Goal: Ask a question: Seek information or help from site administrators or community

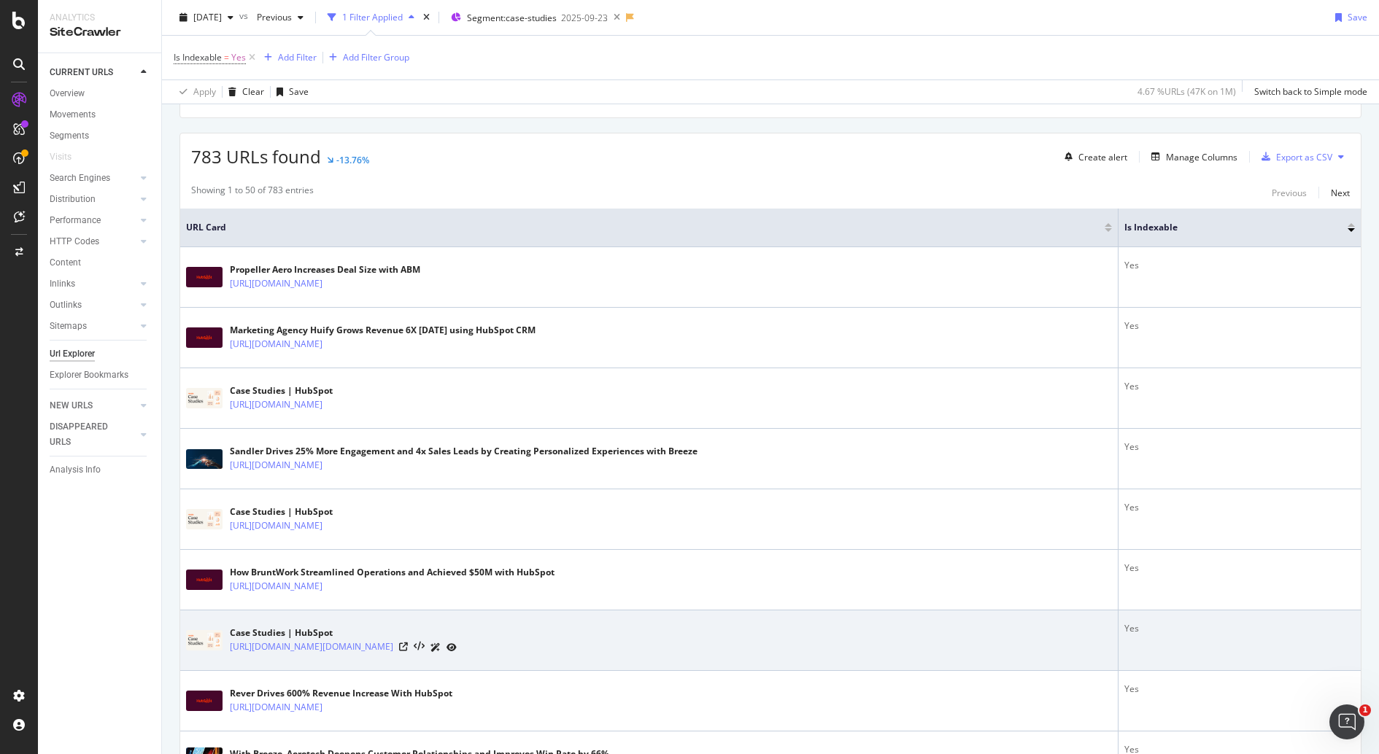
scroll to position [263, 0]
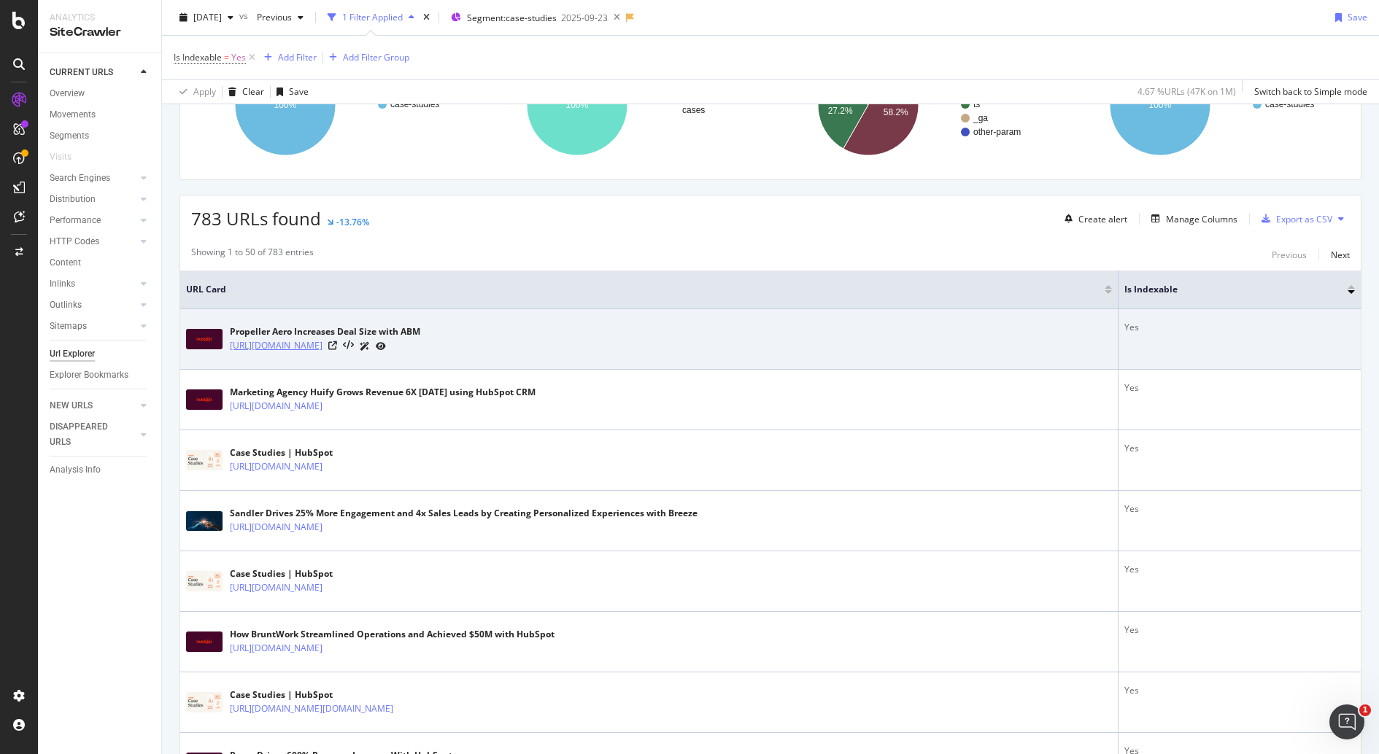
click at [290, 339] on link "[URL][DOMAIN_NAME]" at bounding box center [276, 345] width 93 height 15
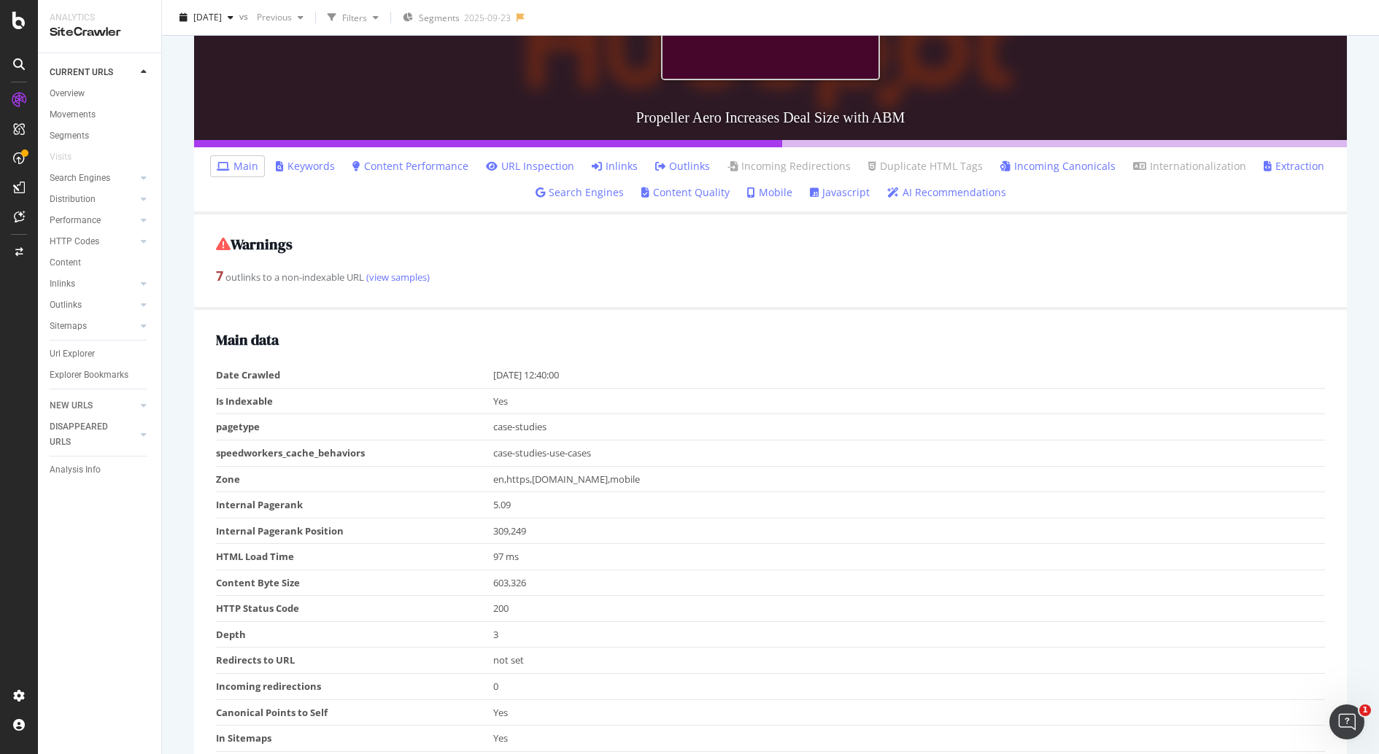
scroll to position [118, 0]
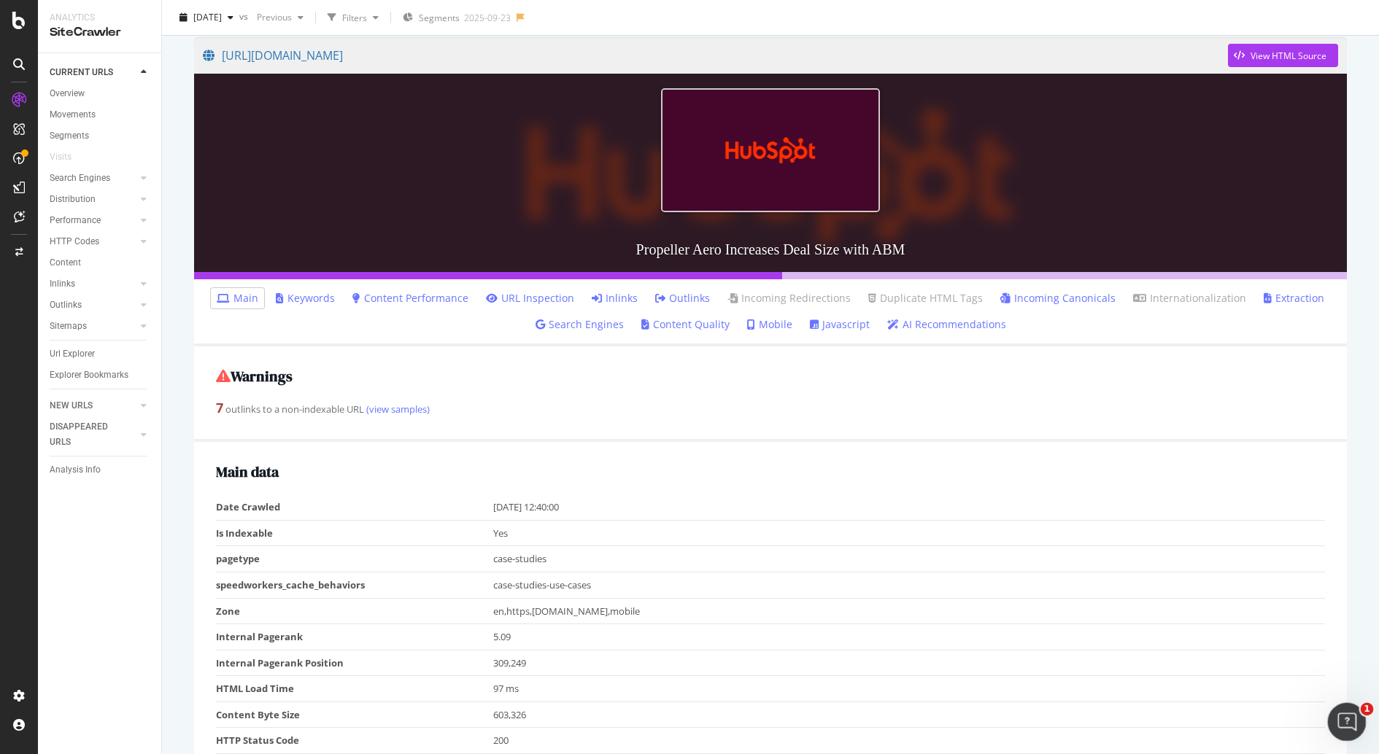
click at [1343, 728] on icon "Open Intercom Messenger" at bounding box center [1345, 720] width 24 height 24
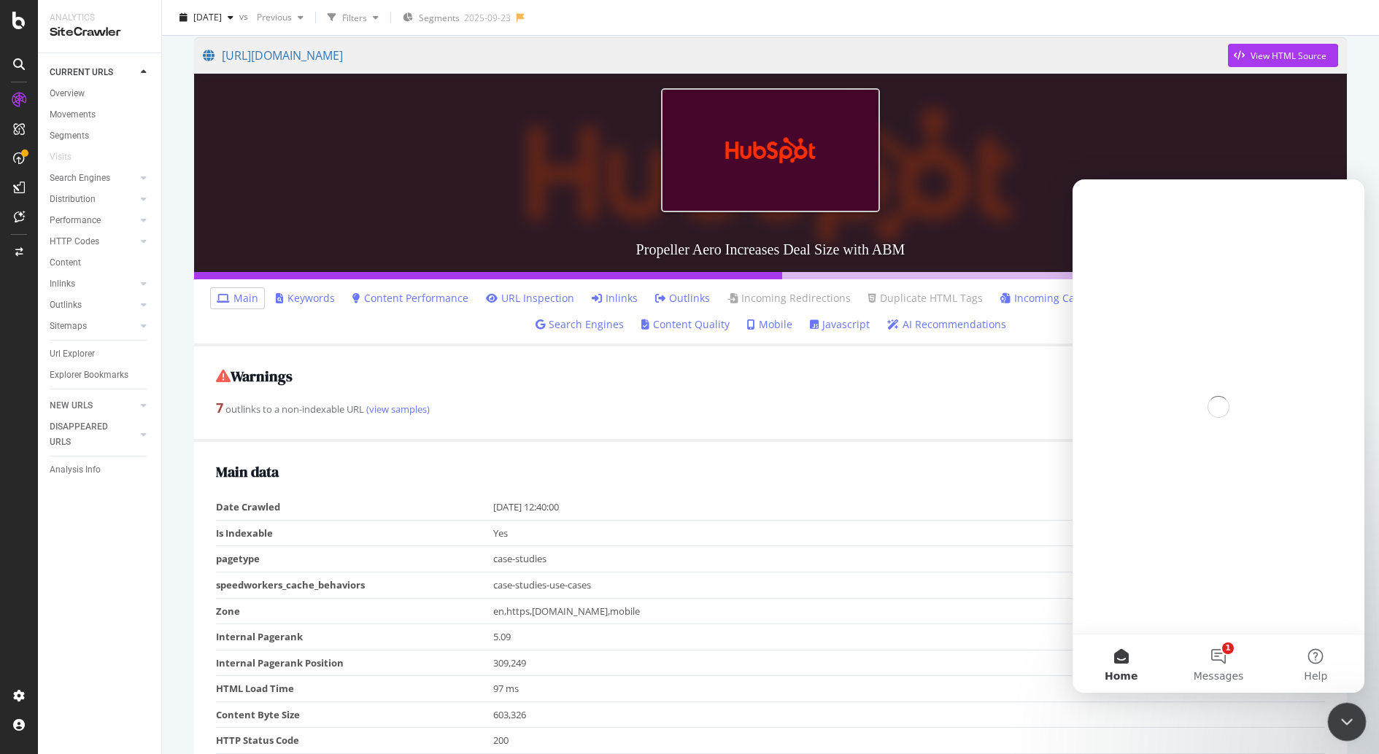
scroll to position [0, 0]
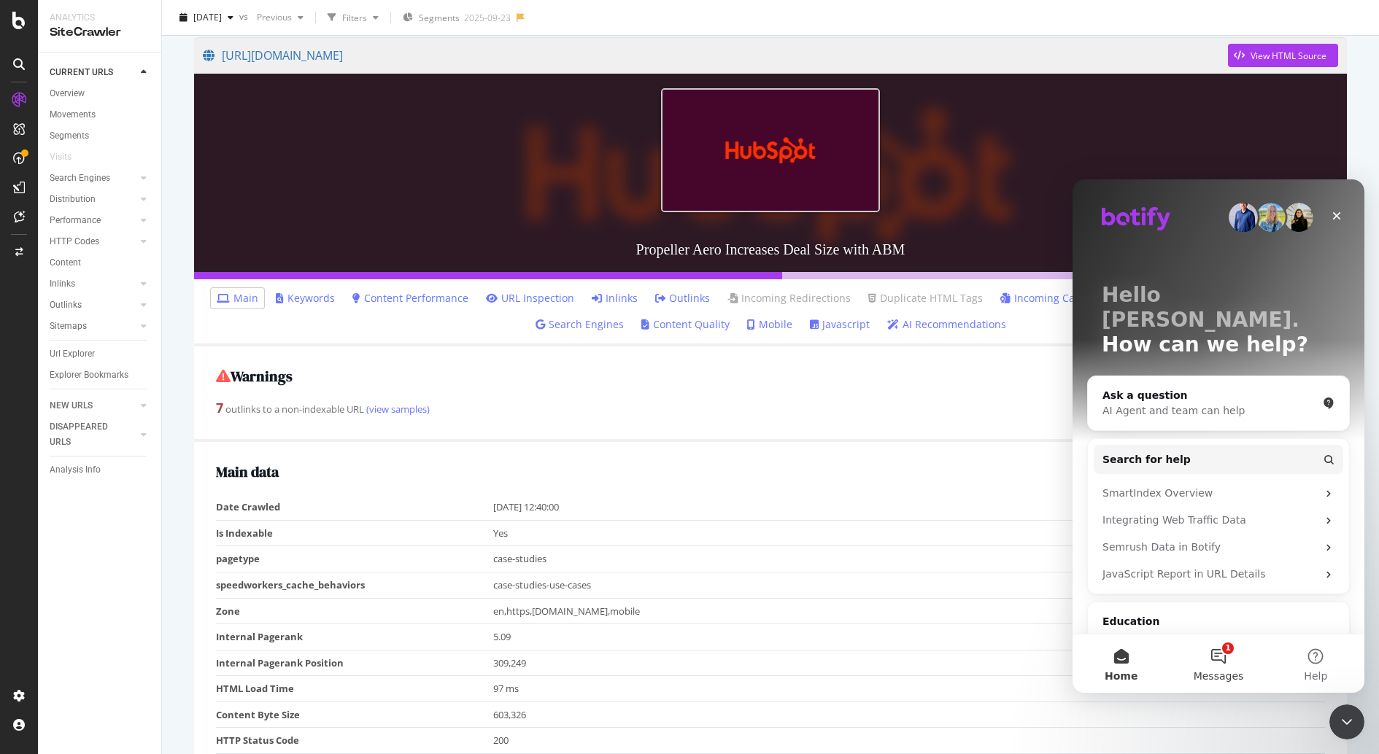
click at [1231, 657] on button "1 Messages" at bounding box center [1217, 664] width 97 height 58
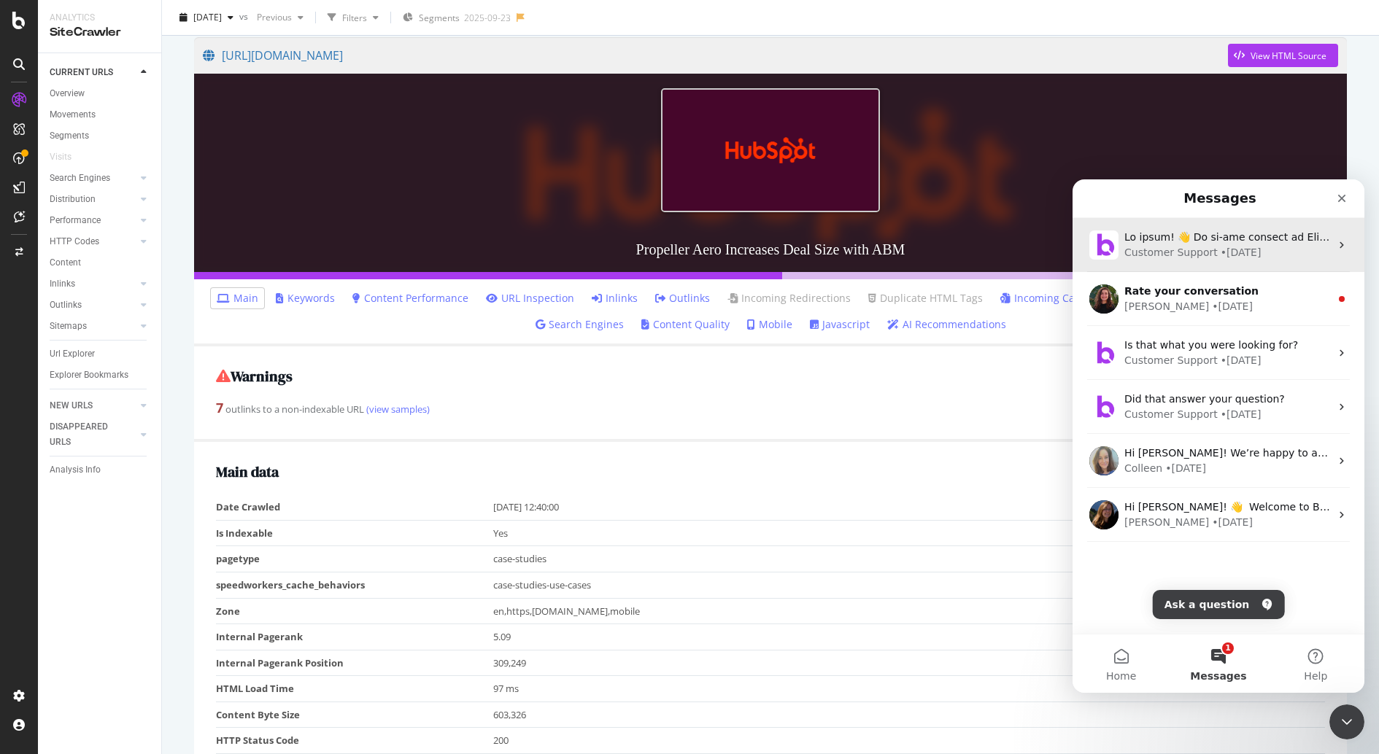
click at [1265, 246] on div "Customer Support • 2w ago" at bounding box center [1227, 252] width 206 height 15
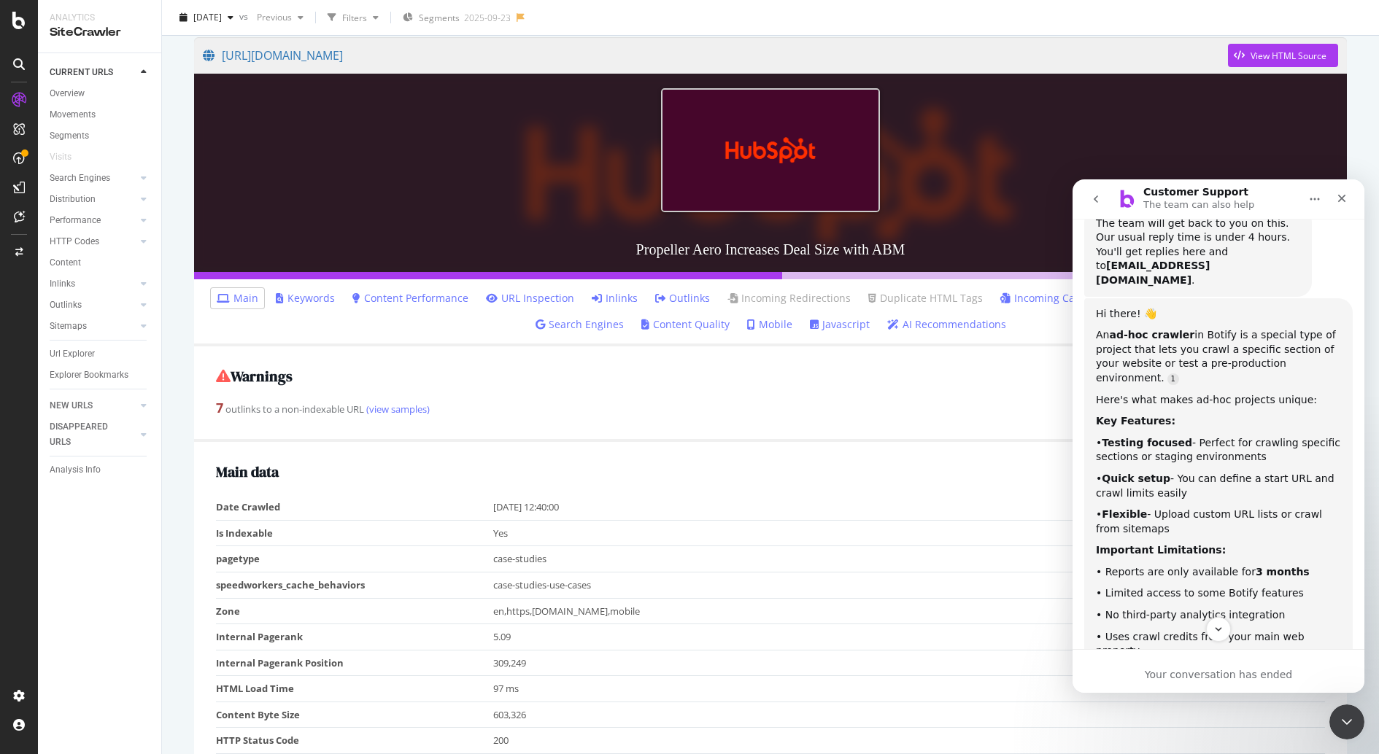
scroll to position [357, 0]
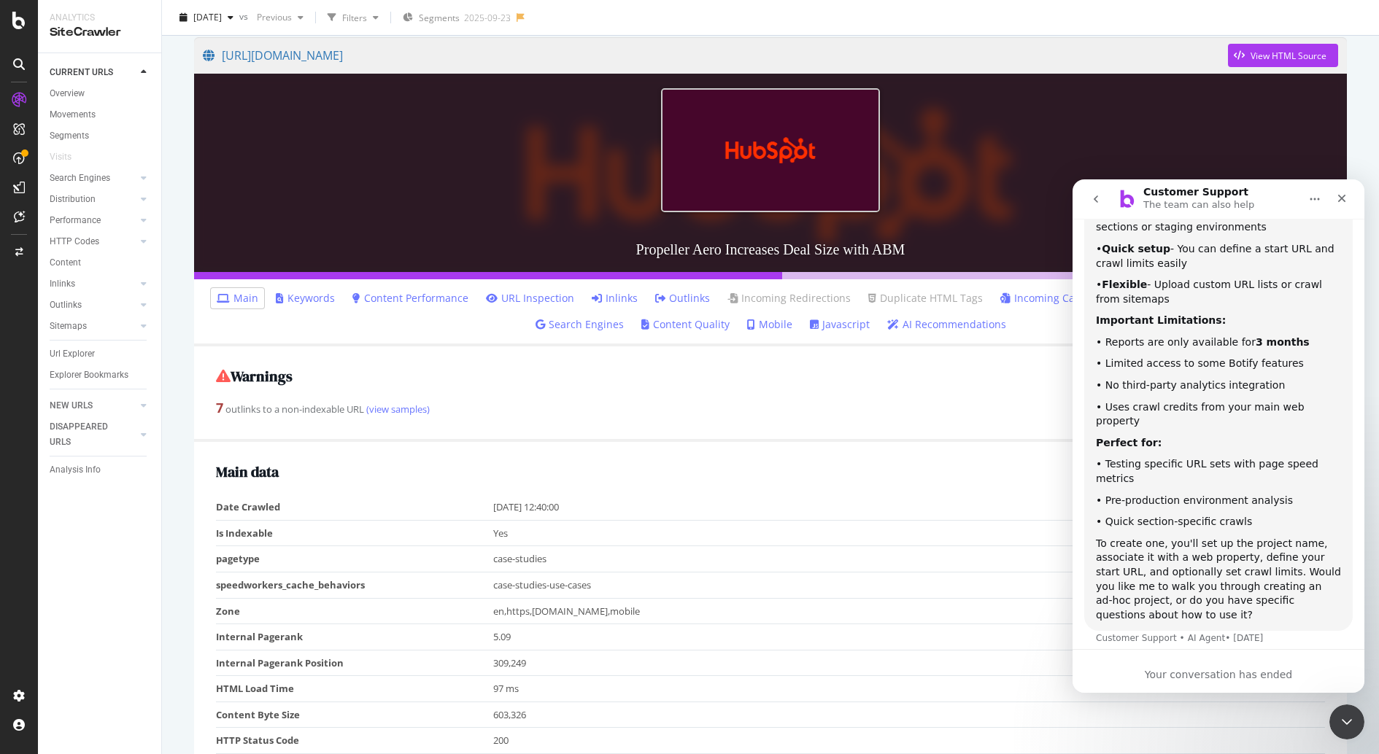
click at [1100, 196] on icon "go back" at bounding box center [1096, 199] width 12 height 12
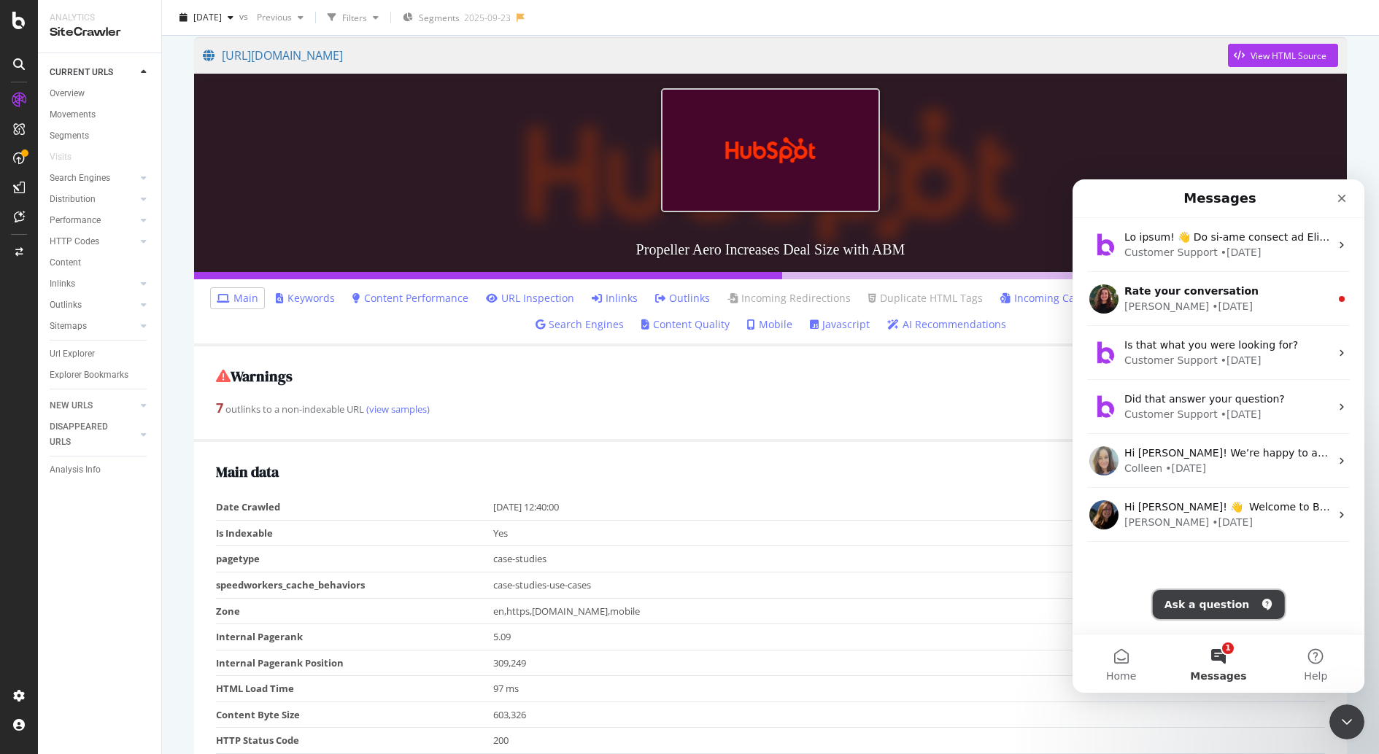
click at [1216, 608] on button "Ask a question" at bounding box center [1219, 604] width 132 height 29
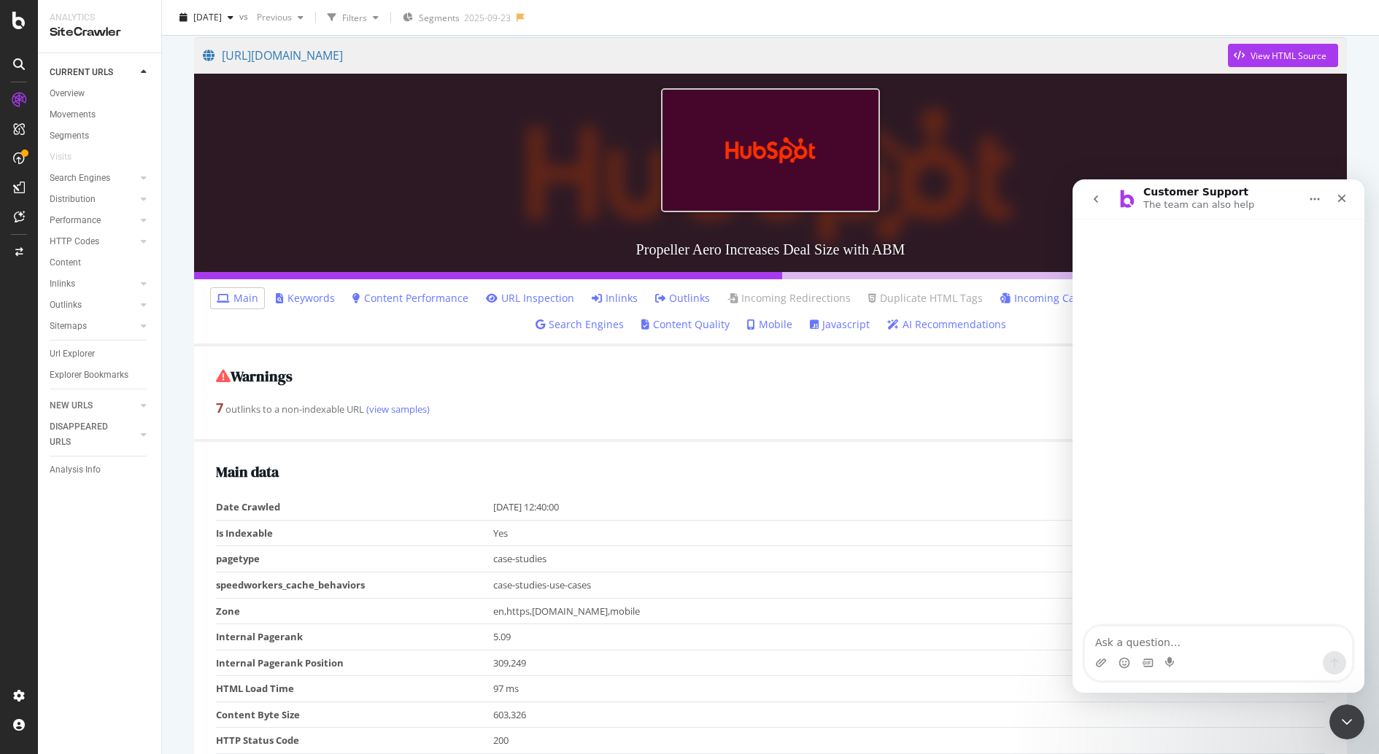
click at [1147, 647] on textarea "Ask a question…" at bounding box center [1218, 639] width 267 height 25
type textarea "is it possible to see where an url was first seen? and, what are the sources on…"
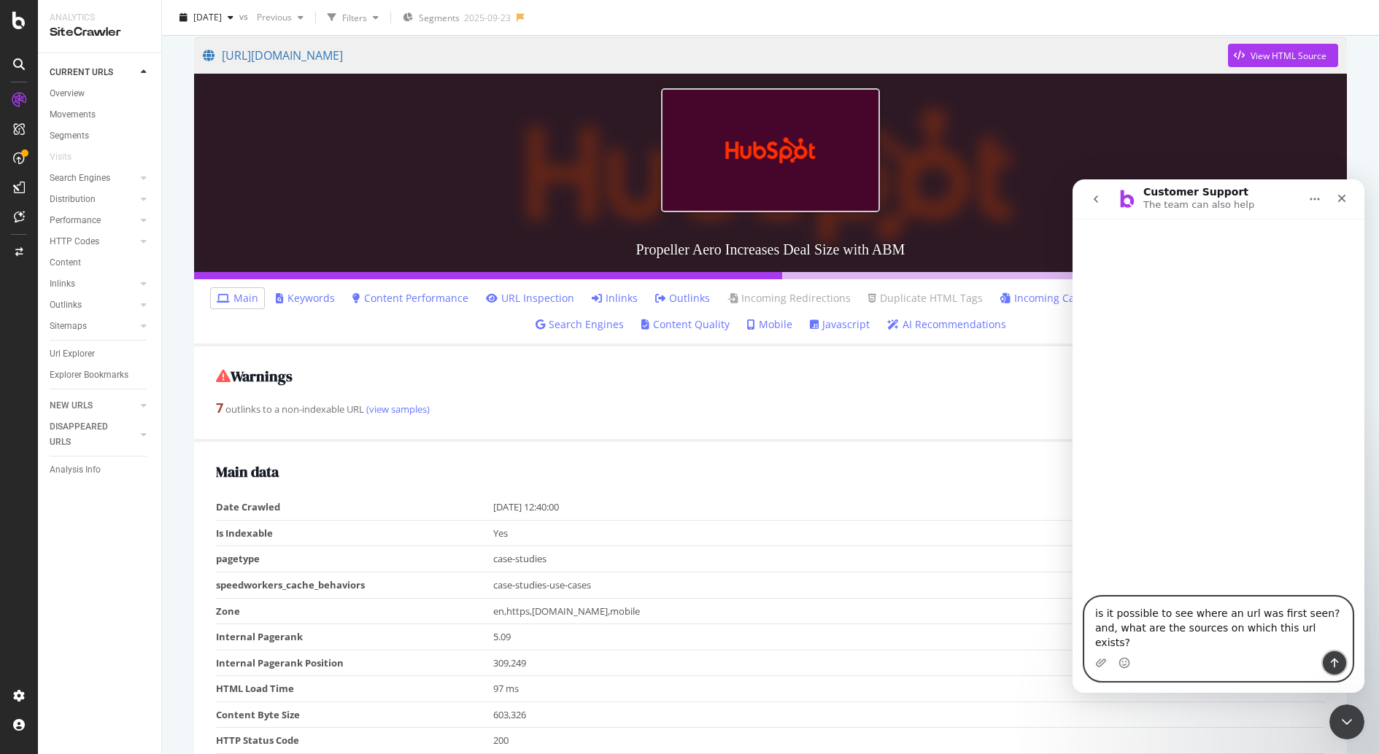
click at [1333, 661] on icon "Send a message…" at bounding box center [1335, 663] width 8 height 9
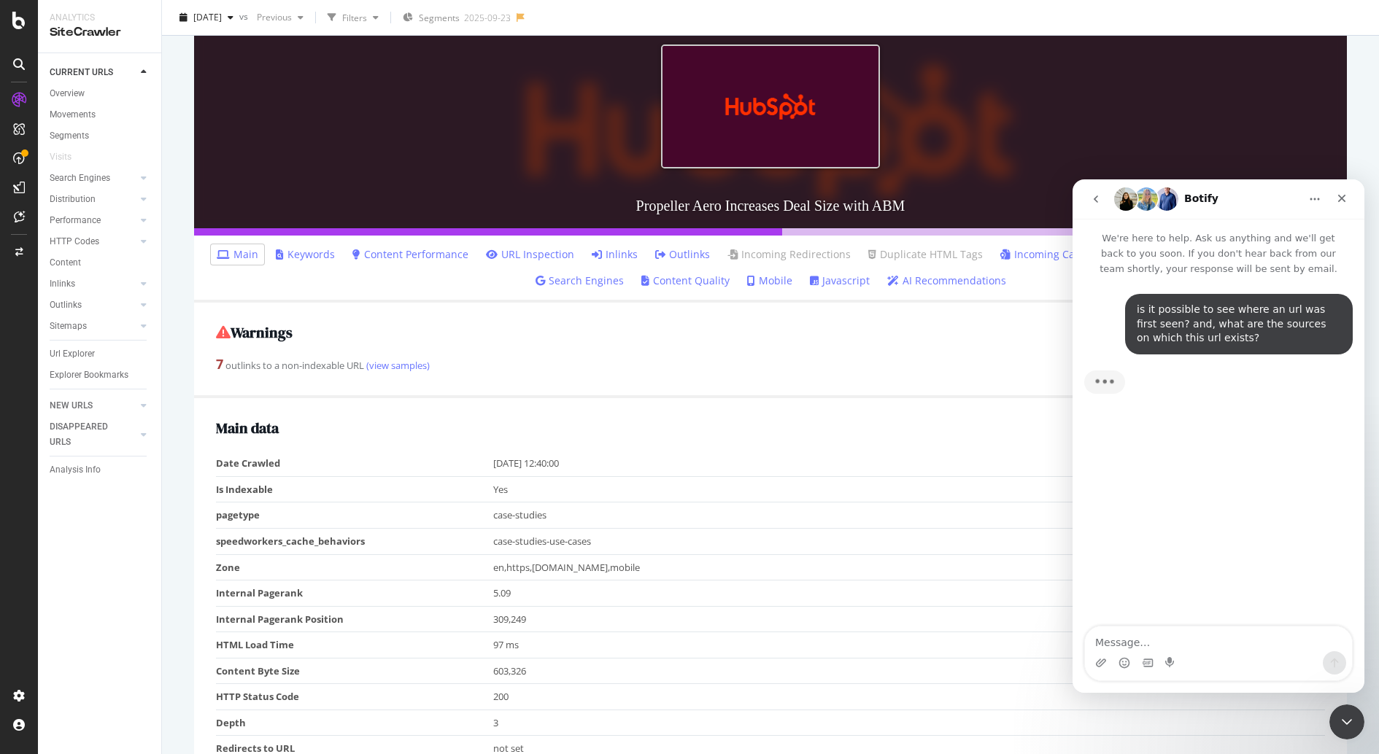
scroll to position [168, 0]
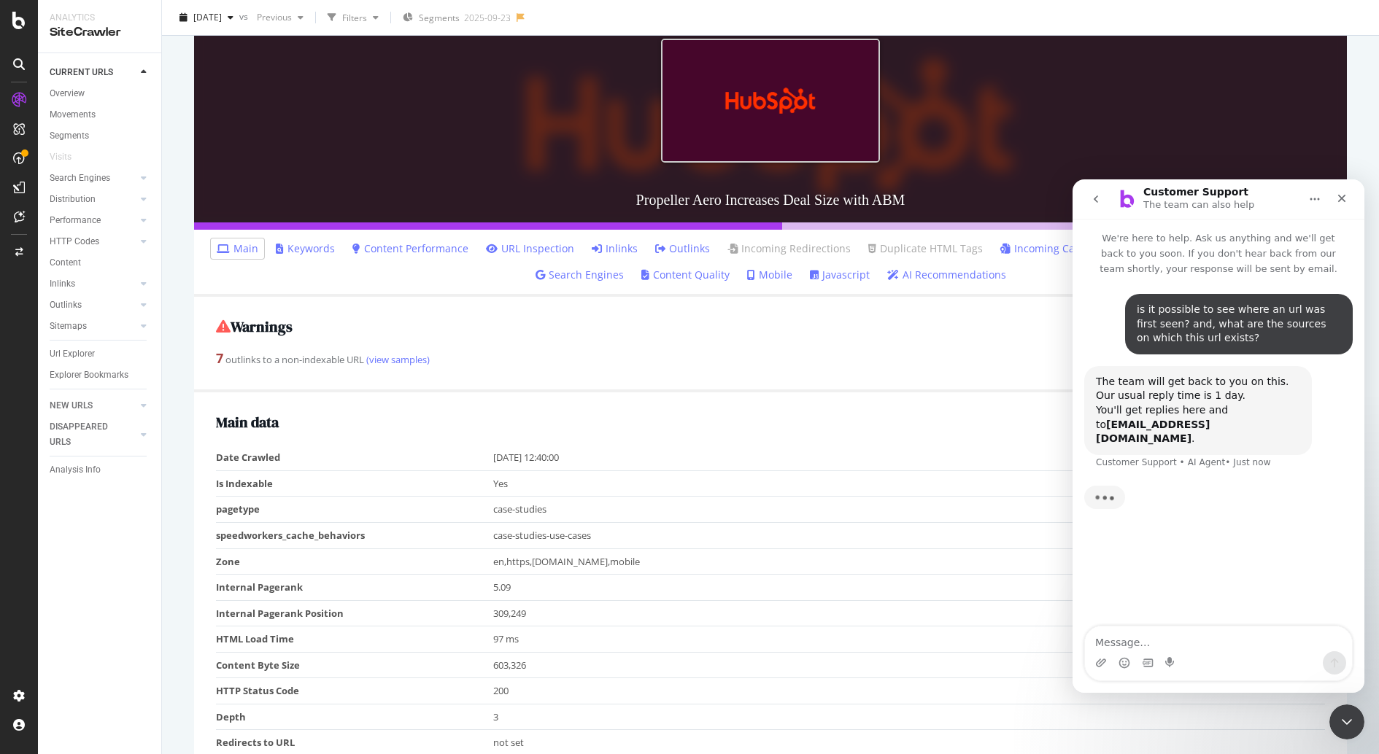
click at [536, 244] on link "URL Inspection" at bounding box center [530, 248] width 88 height 15
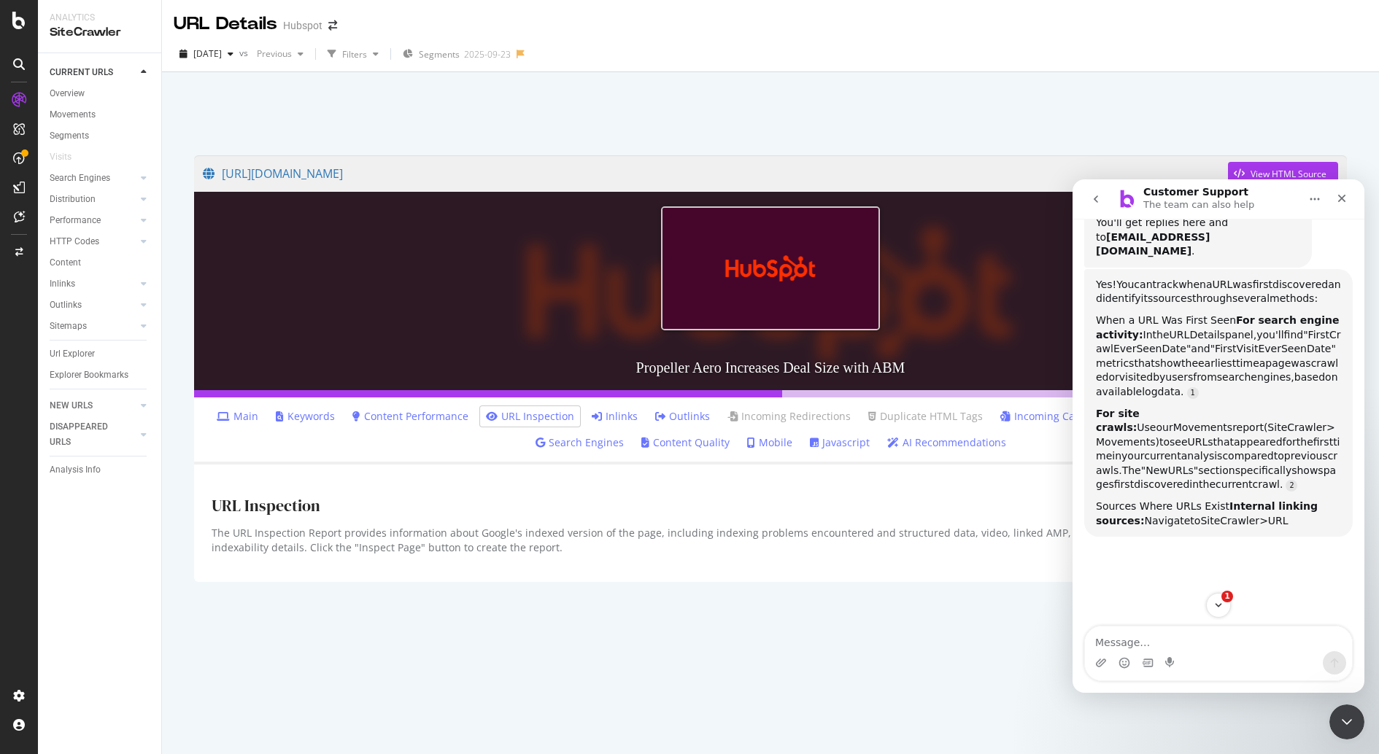
scroll to position [186, 0]
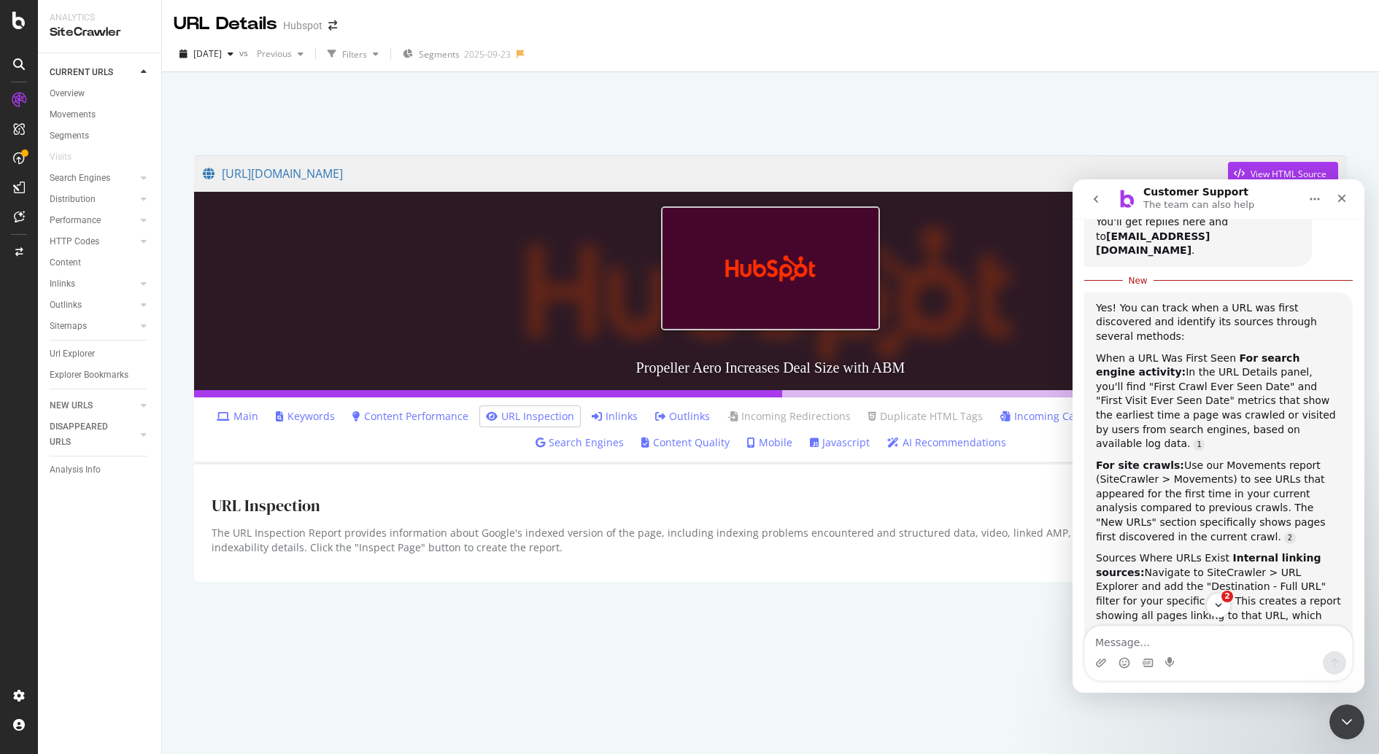
click at [258, 413] on link "Main" at bounding box center [238, 416] width 42 height 15
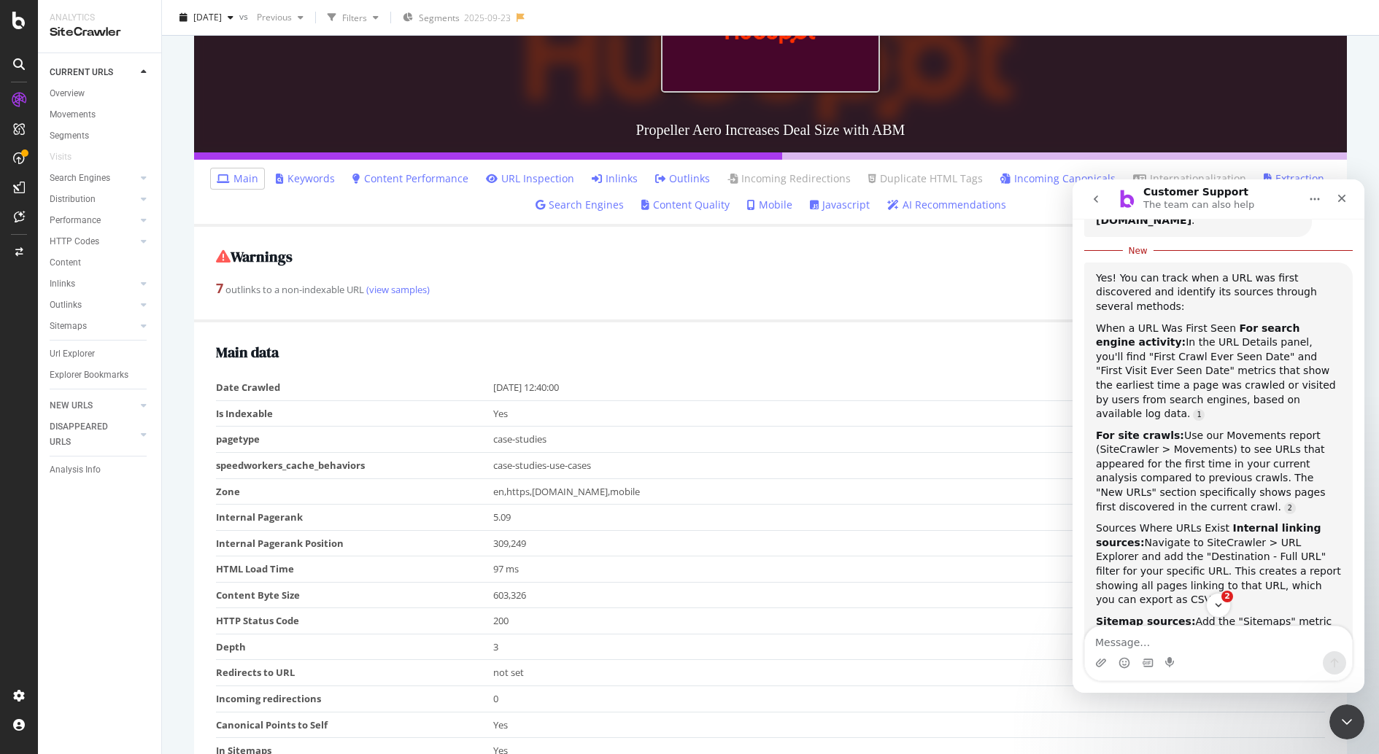
scroll to position [239, 0]
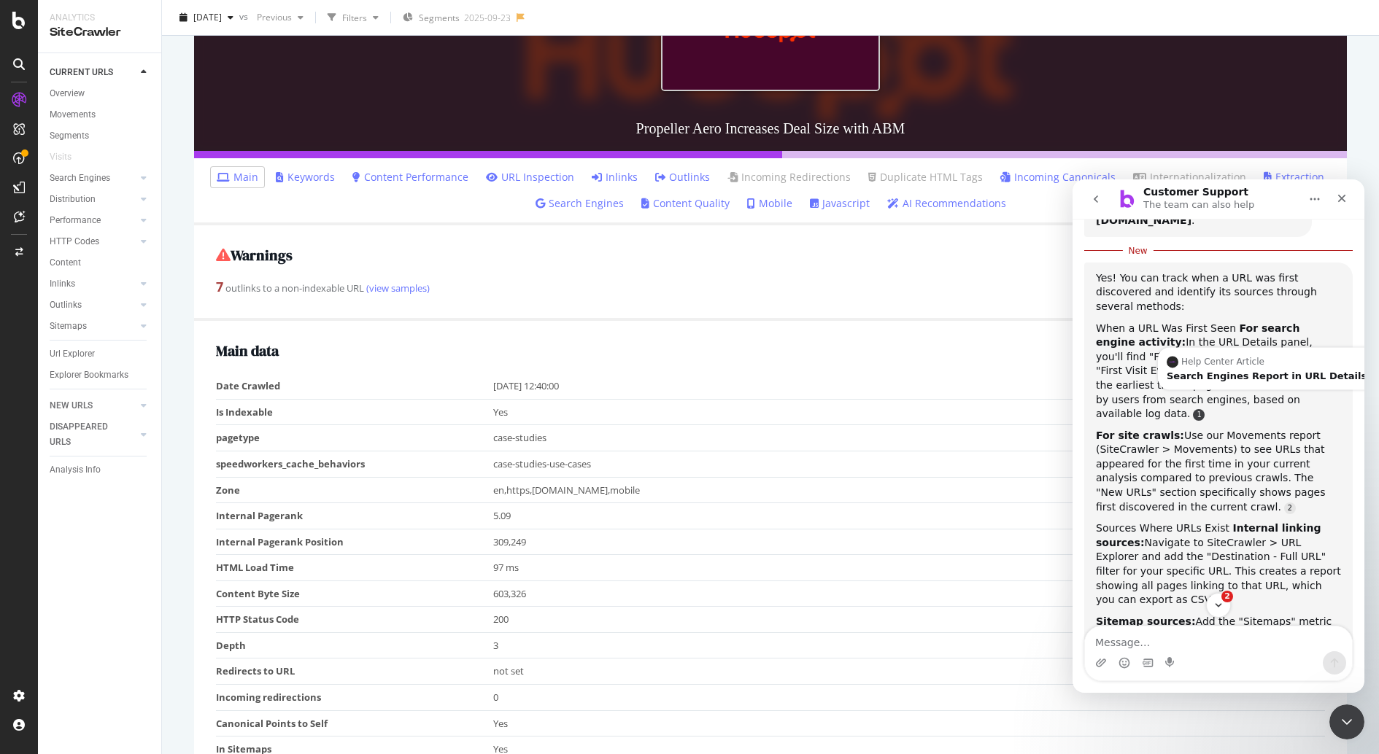
click at [1204, 409] on link "Source reference 9868904:" at bounding box center [1199, 415] width 12 height 12
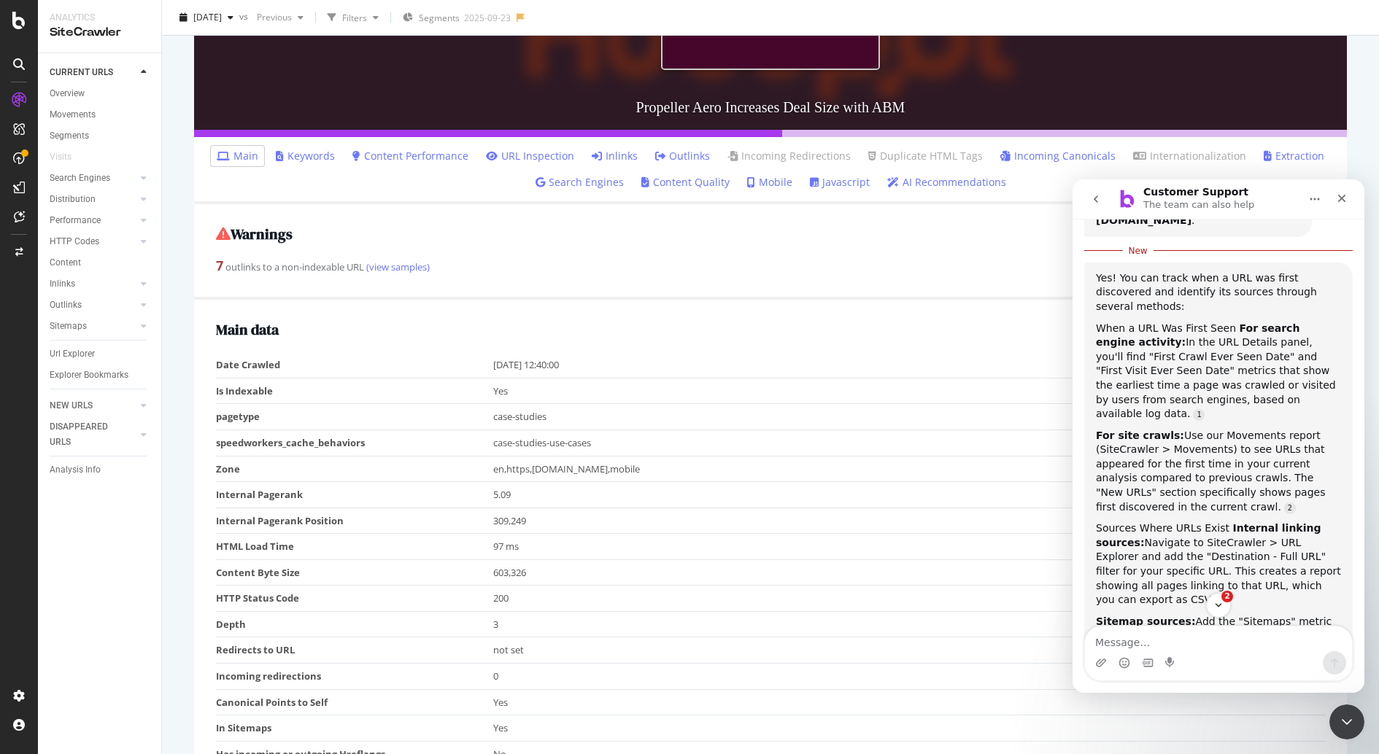
click at [579, 183] on link "Search Engines" at bounding box center [579, 182] width 88 height 15
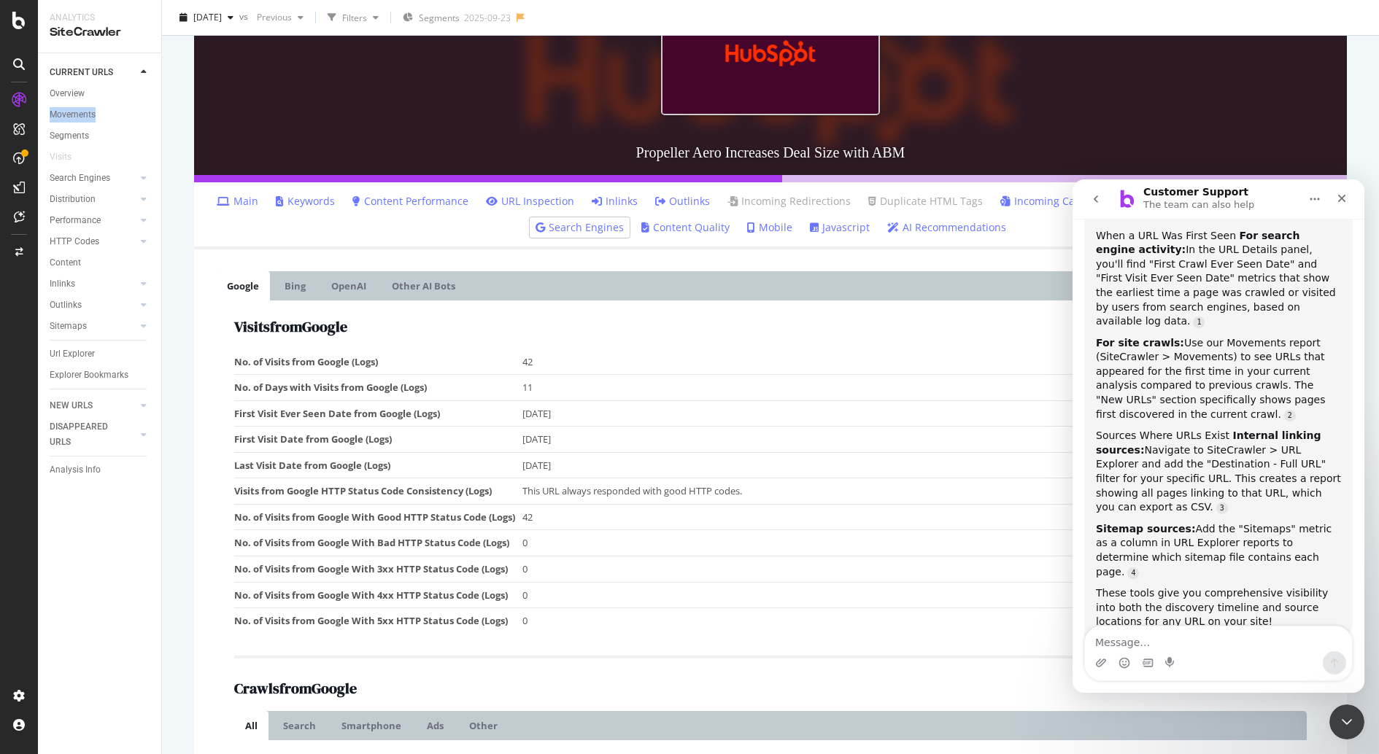
scroll to position [343, 0]
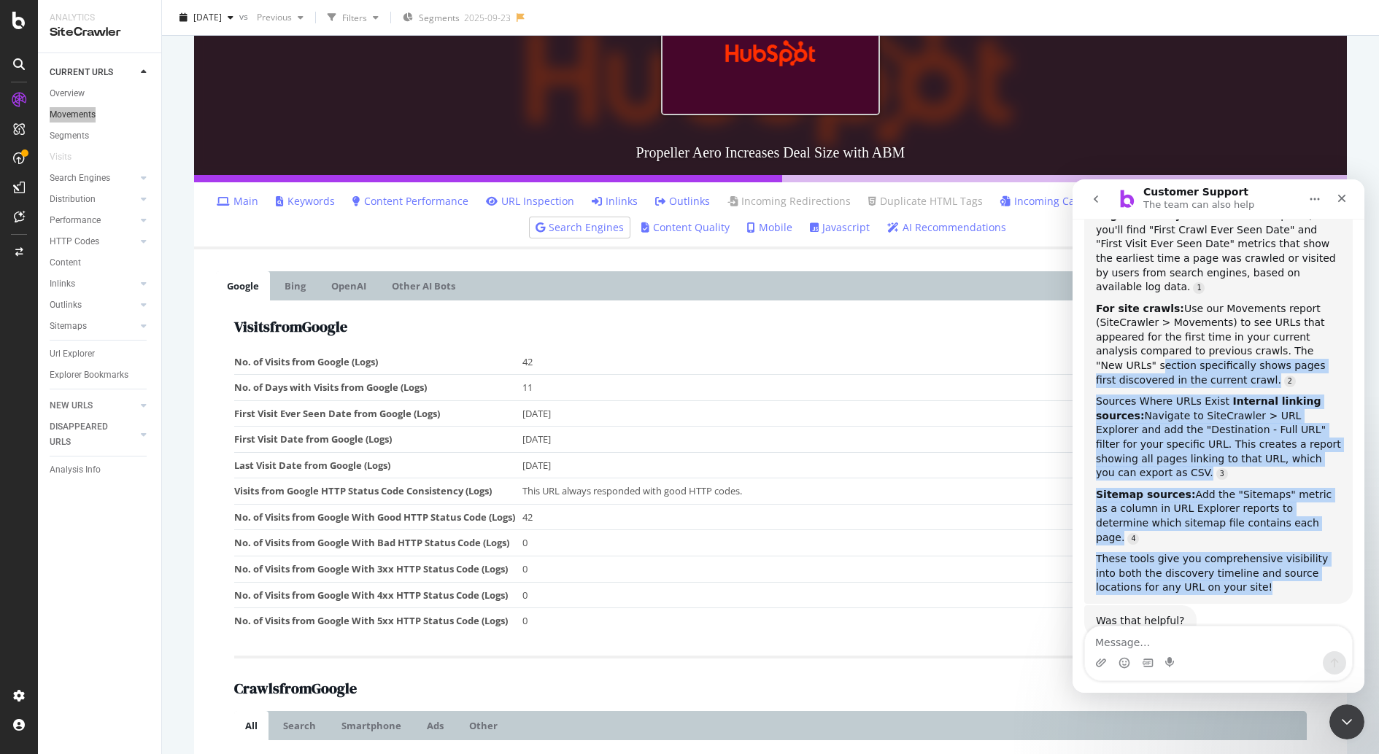
drag, startPoint x: 1223, startPoint y: 538, endPoint x: 1093, endPoint y: 333, distance: 242.7
click at [1093, 333] on div "Yes! You can track when a URL was first discovered and identify its sources thr…" at bounding box center [1218, 370] width 268 height 468
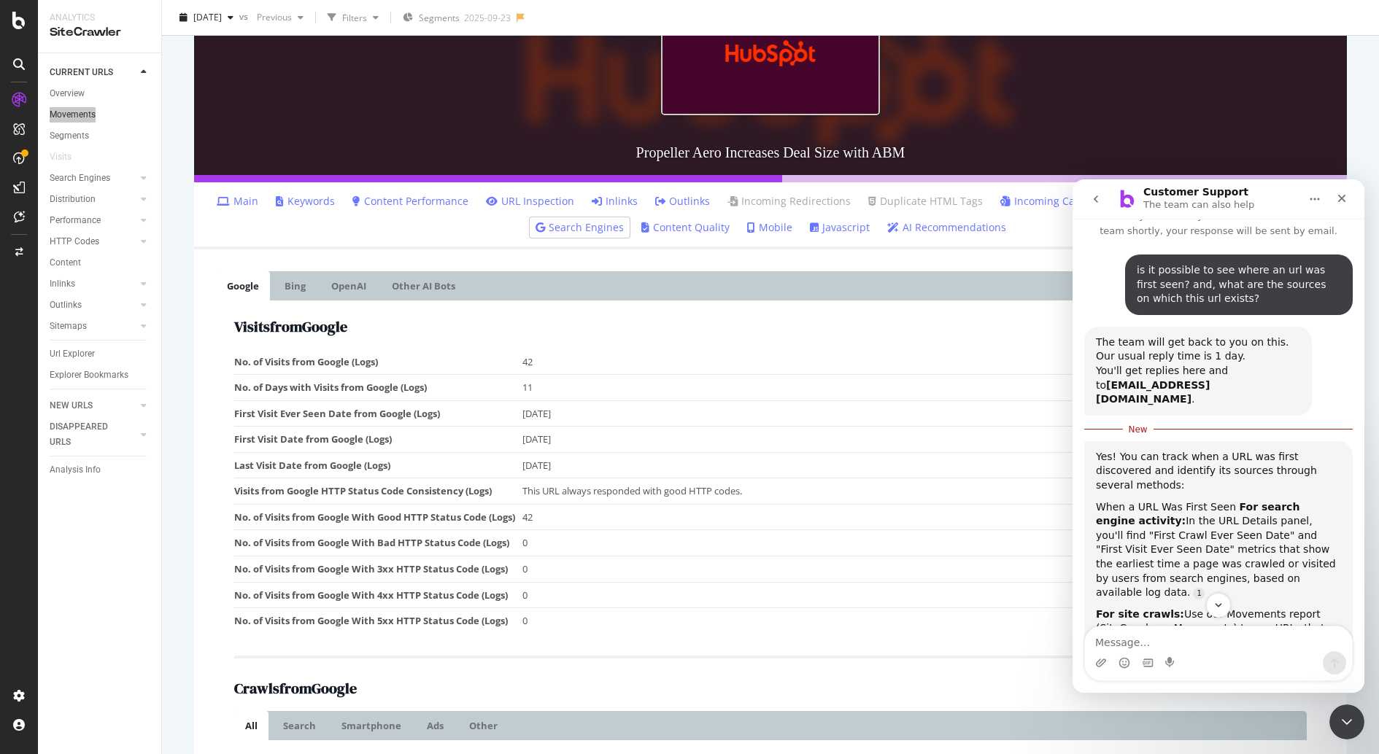
scroll to position [29, 0]
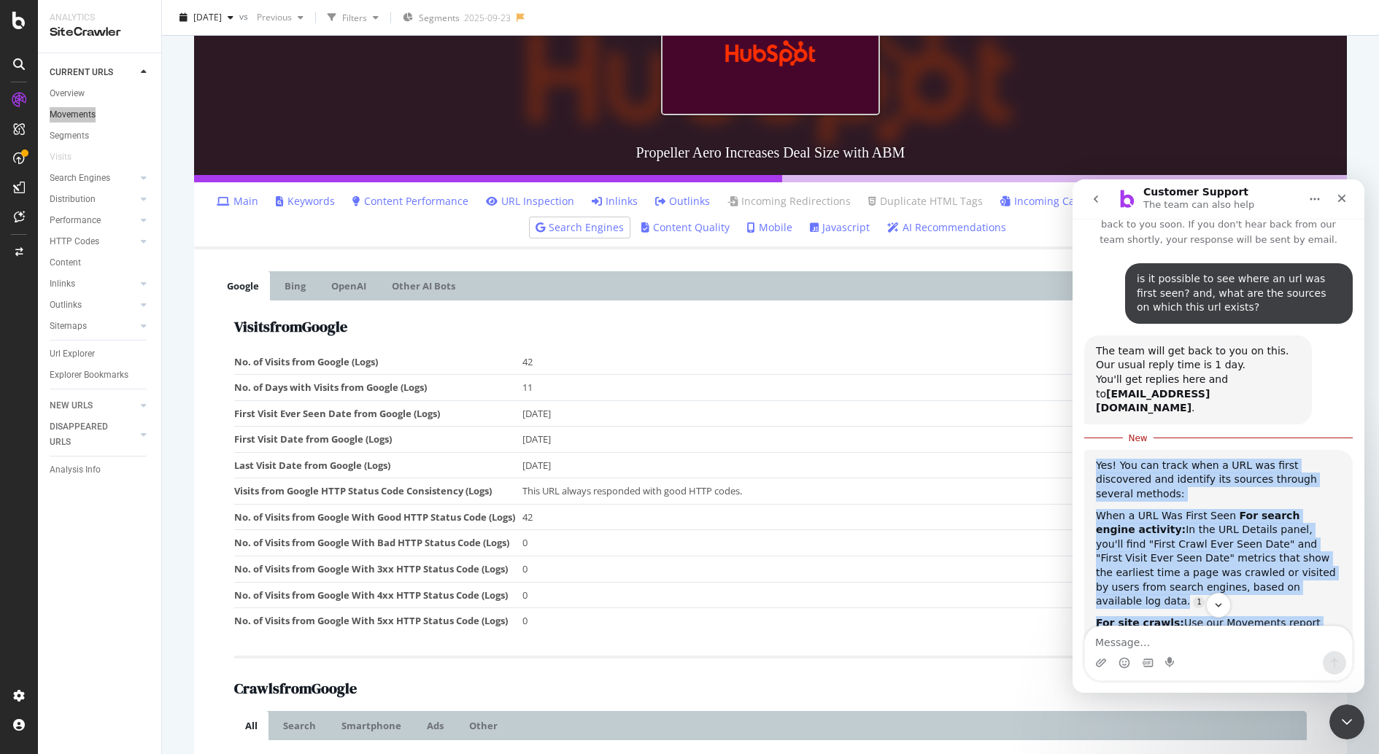
click at [1098, 459] on div "Yes! You can track when a URL was first discovered and identify its sources thr…" at bounding box center [1218, 480] width 245 height 43
copy div "Yes! You can track when a URL was first discovered and identify its sources thr…"
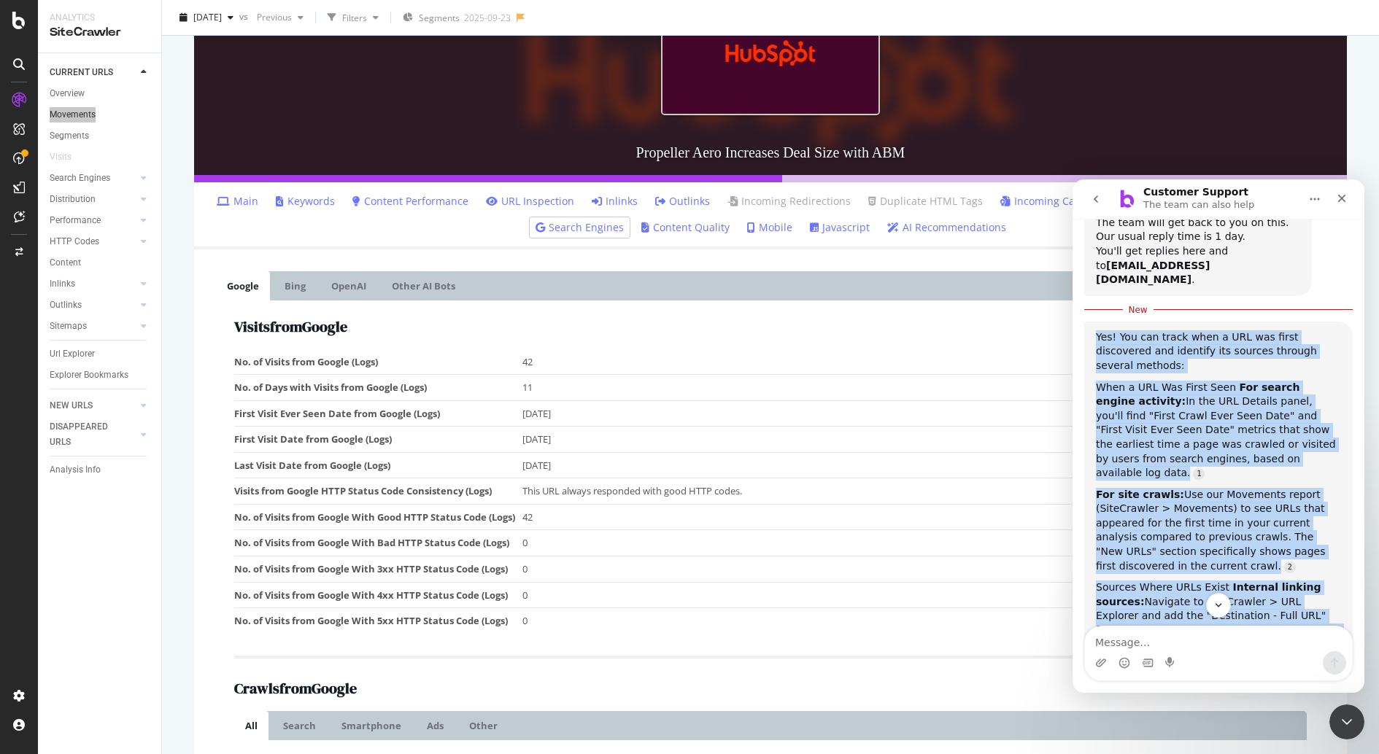
scroll to position [343, 0]
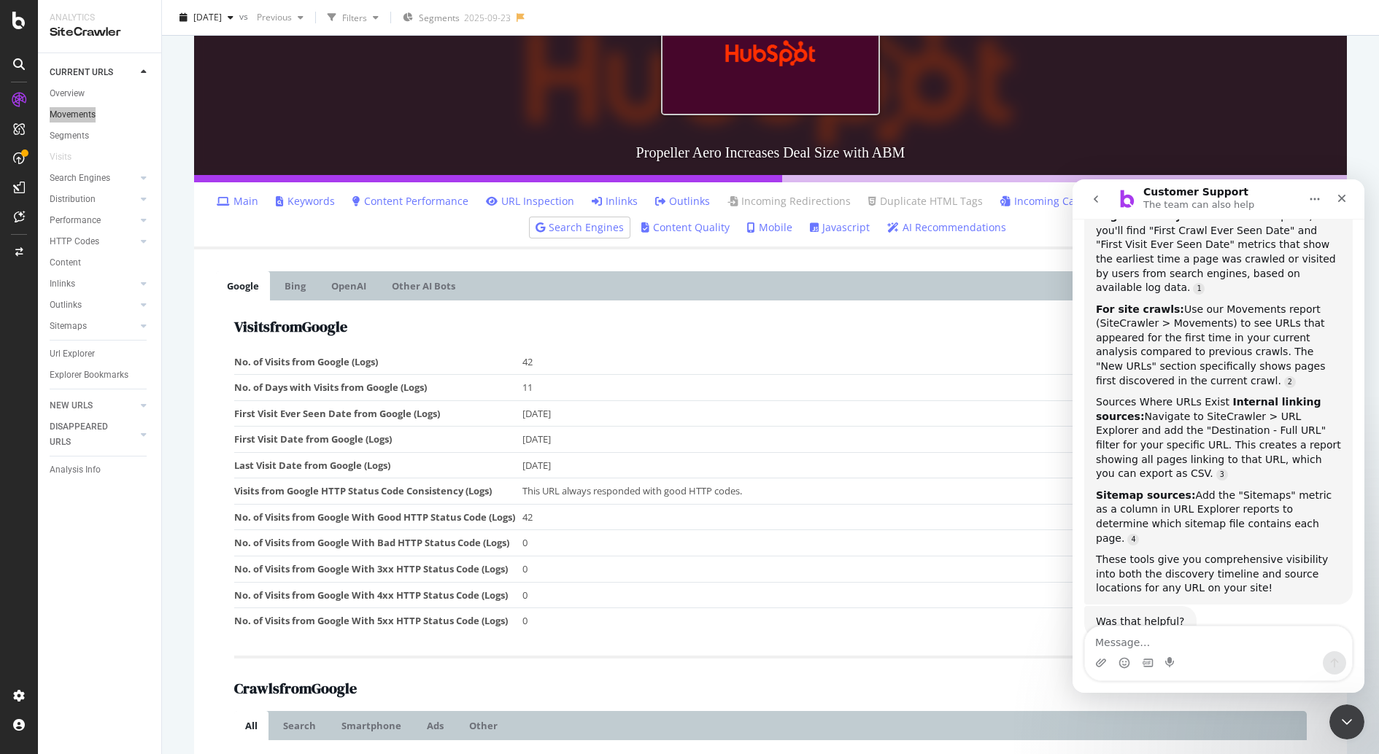
click at [1131, 615] on div "Was that helpful?" at bounding box center [1140, 622] width 89 height 15
click at [1147, 639] on textarea "Message…" at bounding box center [1218, 639] width 267 height 25
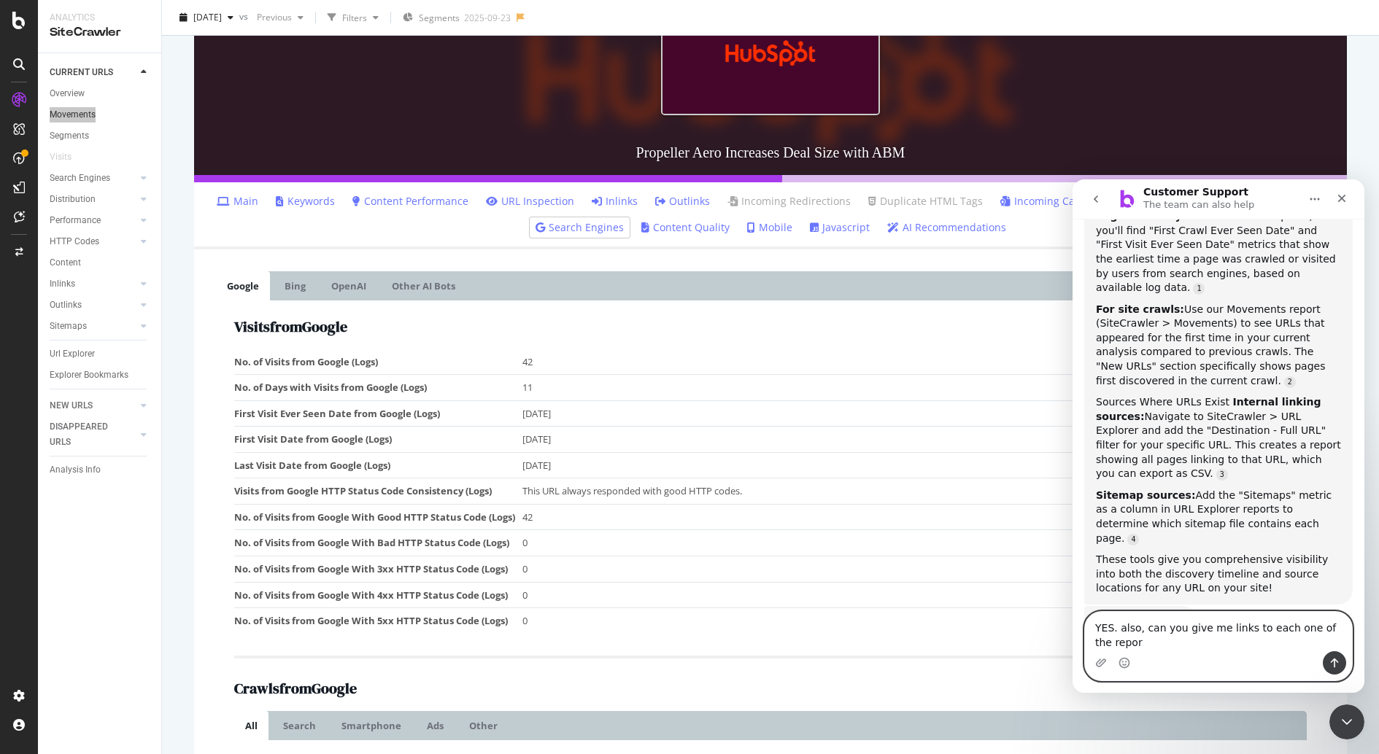
scroll to position [357, 0]
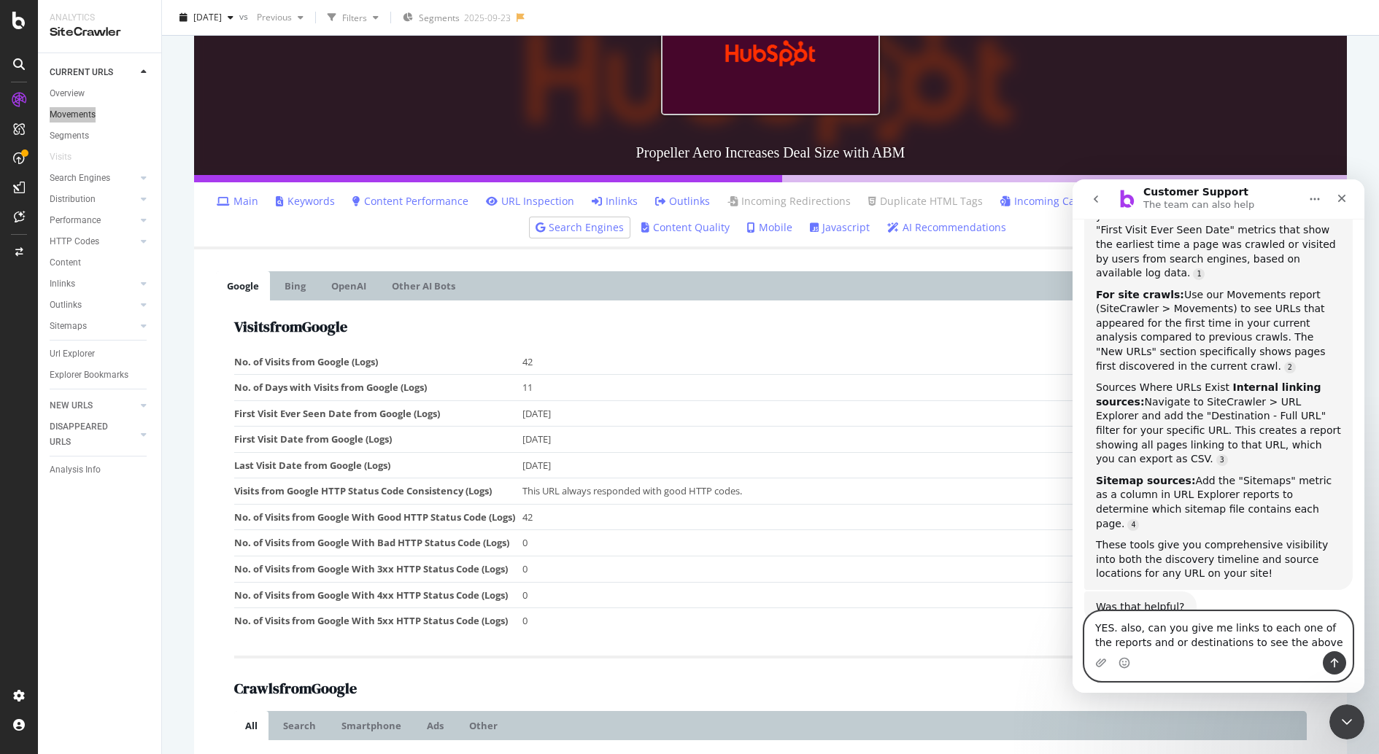
type textarea "YES. also, can you give me links to each one of the reports and or destinations…"
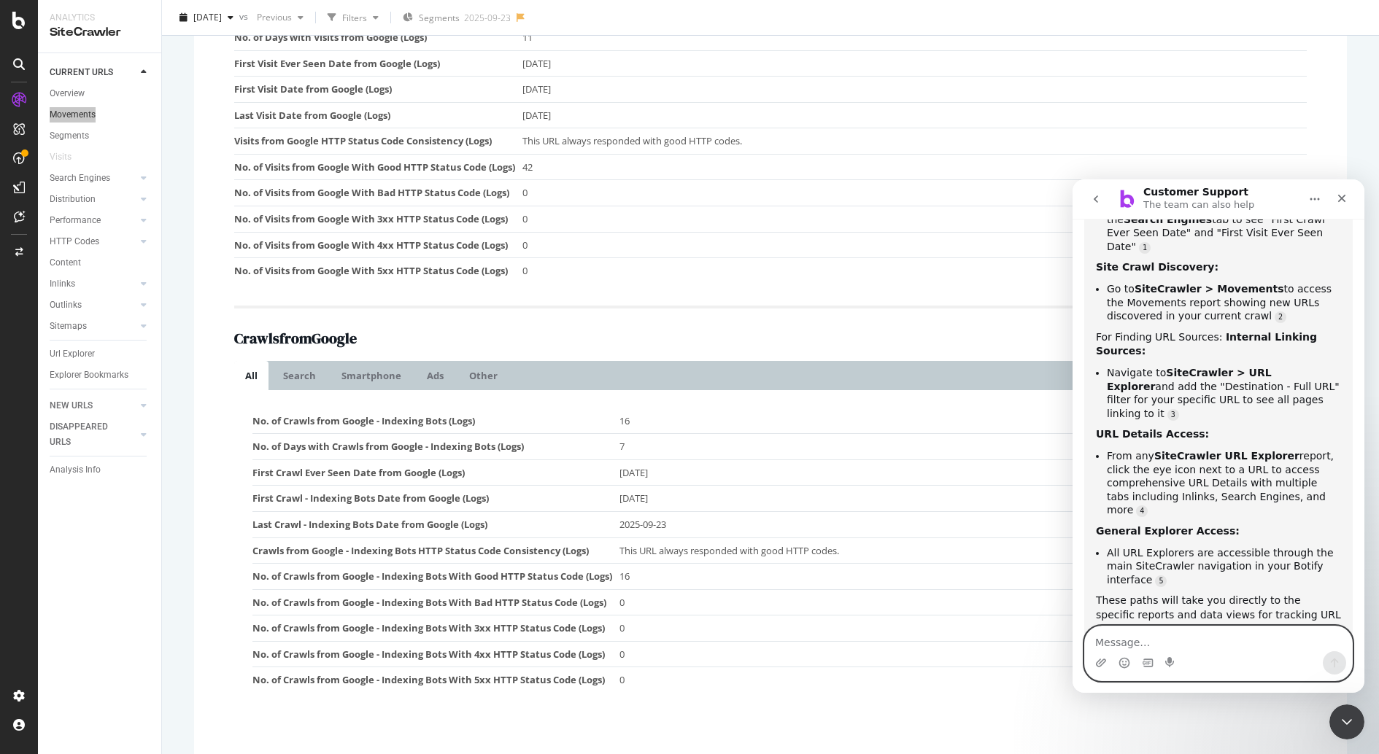
scroll to position [553, 0]
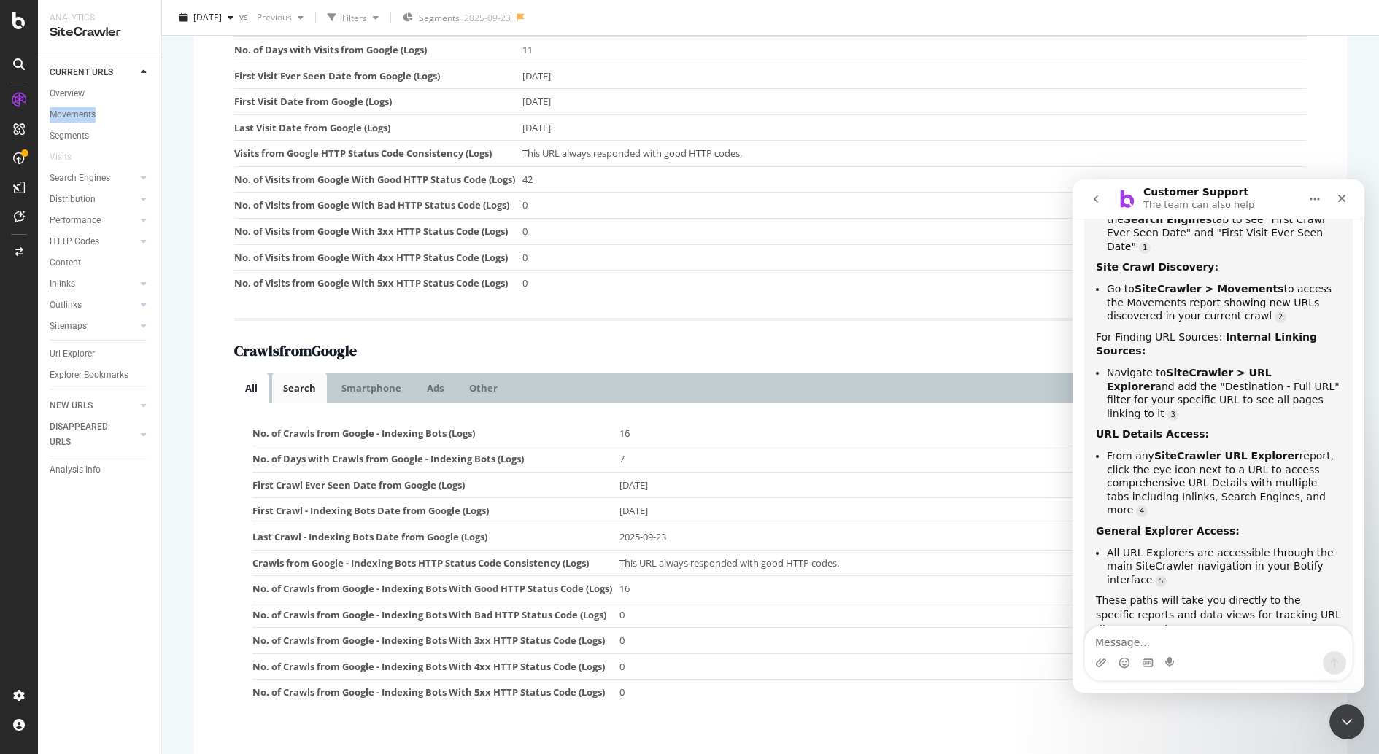
click at [306, 392] on link "Search" at bounding box center [299, 387] width 55 height 29
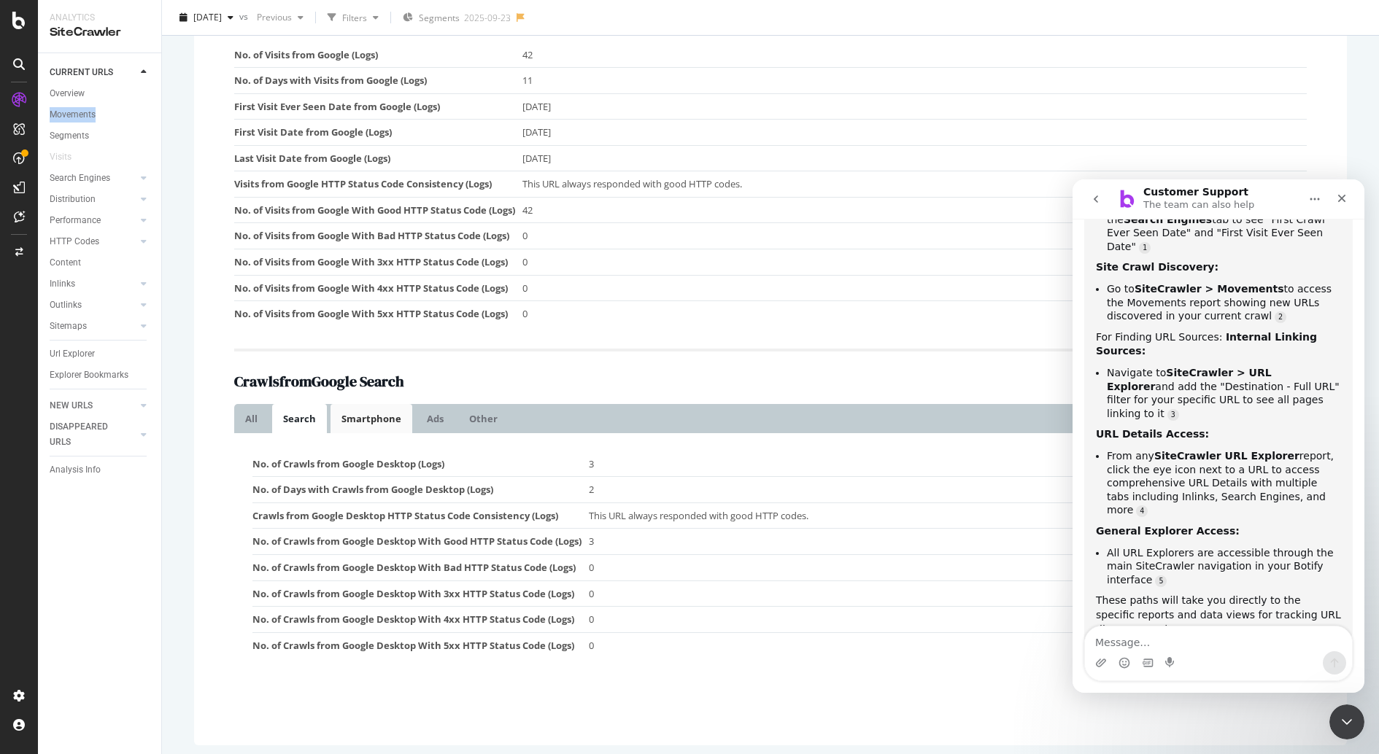
click at [360, 413] on link "Smartphone" at bounding box center [371, 418] width 82 height 29
click at [416, 421] on link "Ads" at bounding box center [435, 418] width 39 height 29
click at [481, 414] on link "Other" at bounding box center [483, 418] width 50 height 29
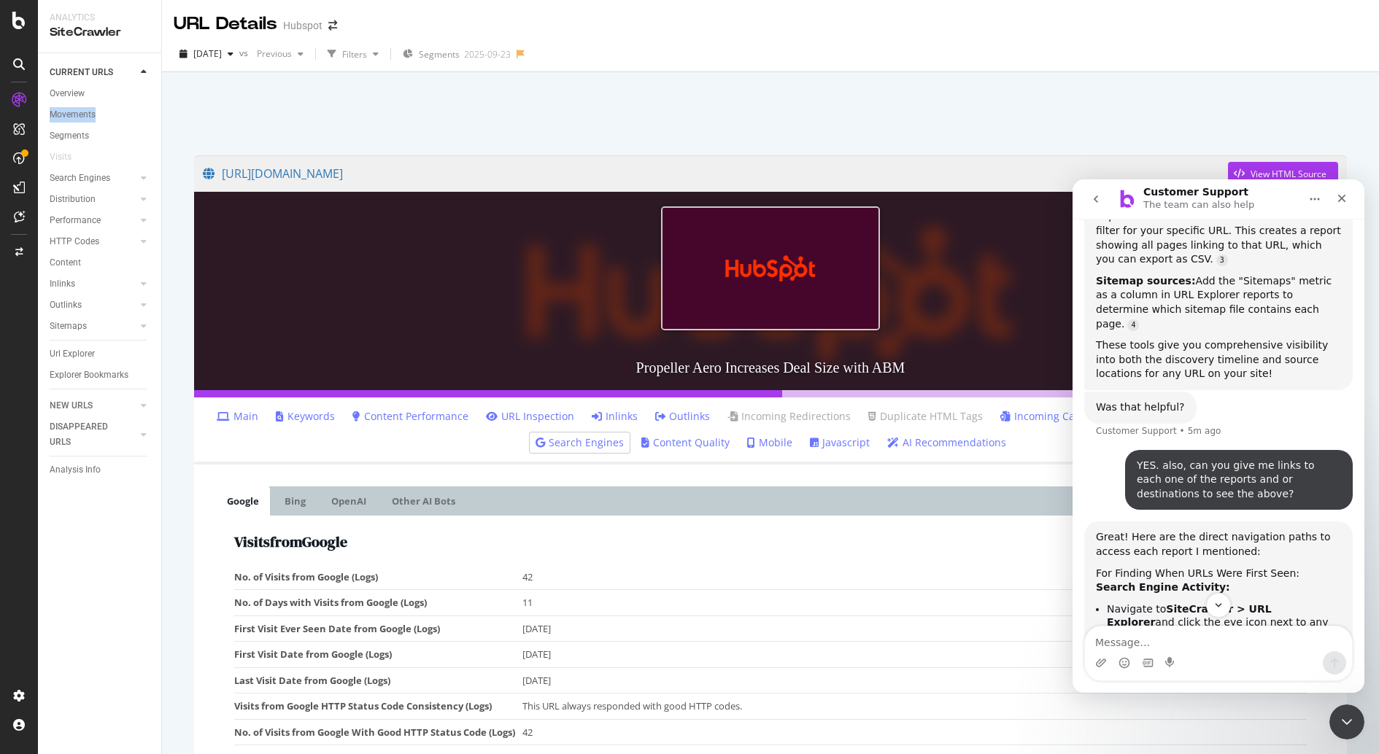
scroll to position [0, 0]
click at [617, 419] on link "Inlinks" at bounding box center [615, 416] width 46 height 15
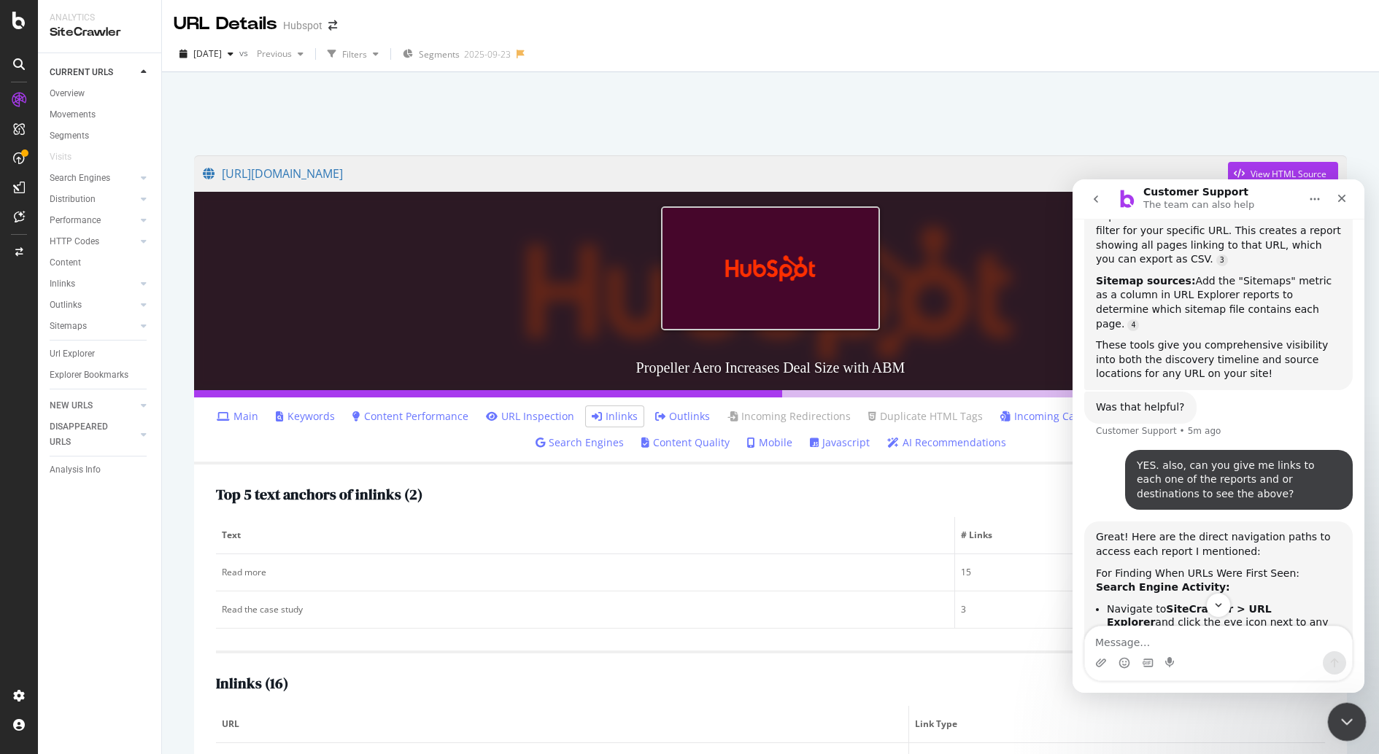
click at [1341, 714] on icon "Close Intercom Messenger" at bounding box center [1345, 720] width 18 height 18
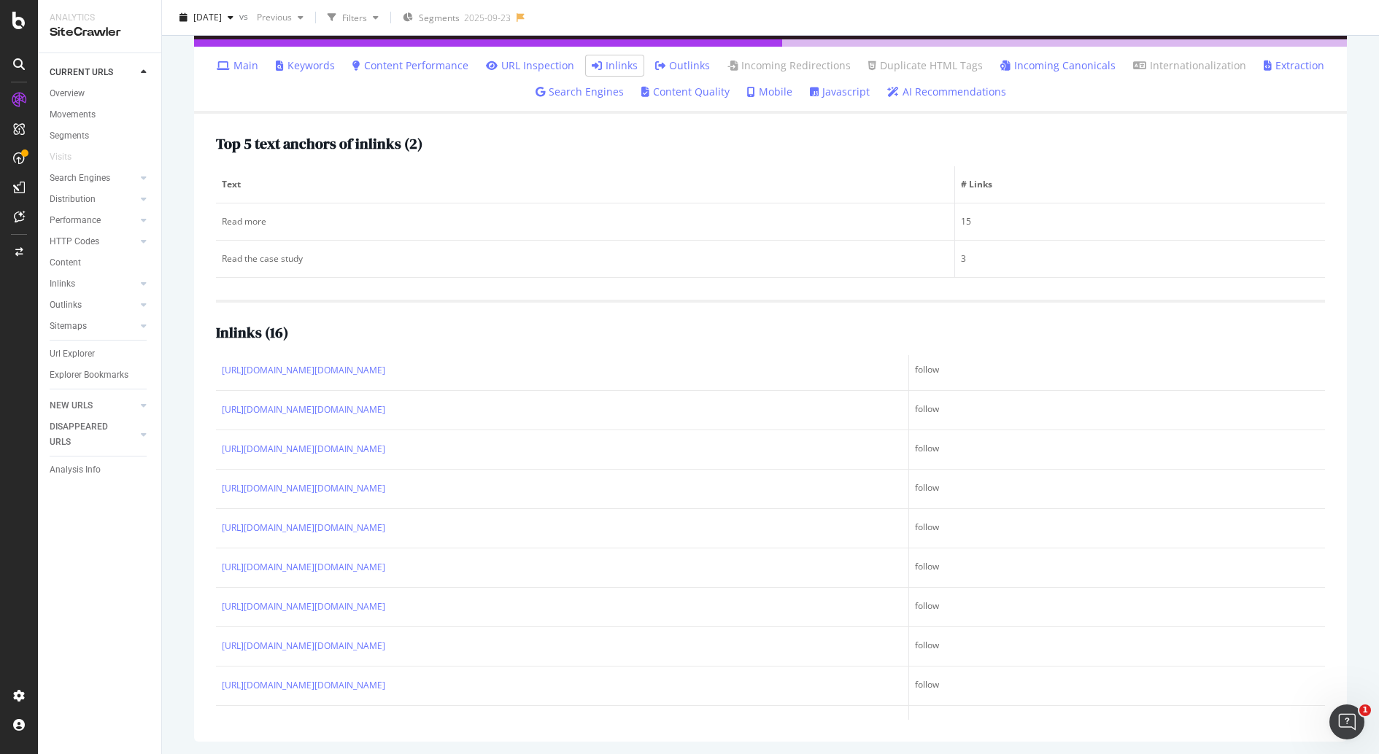
scroll to position [353, 0]
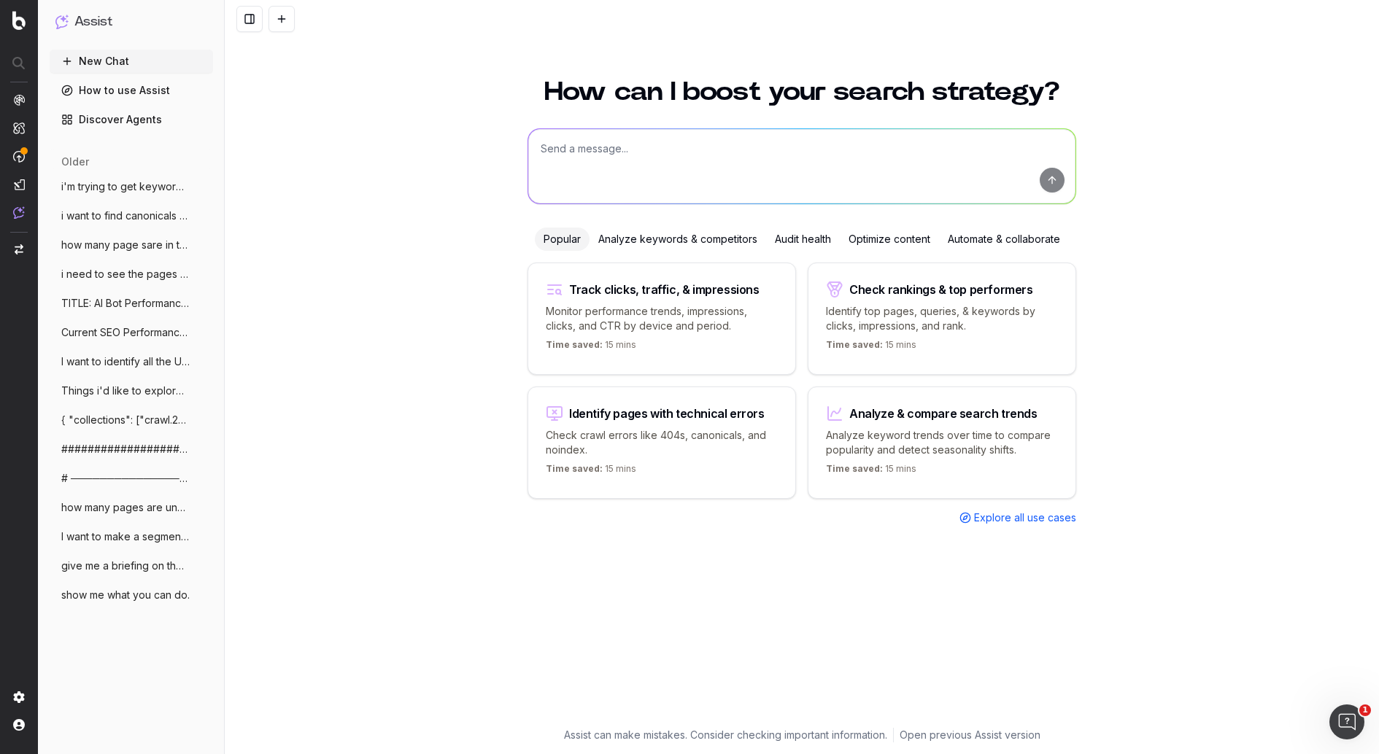
click at [662, 175] on textarea at bounding box center [801, 166] width 547 height 74
paste textarea "Yes! You can track when a URL was first discovered and identify its sources thr…"
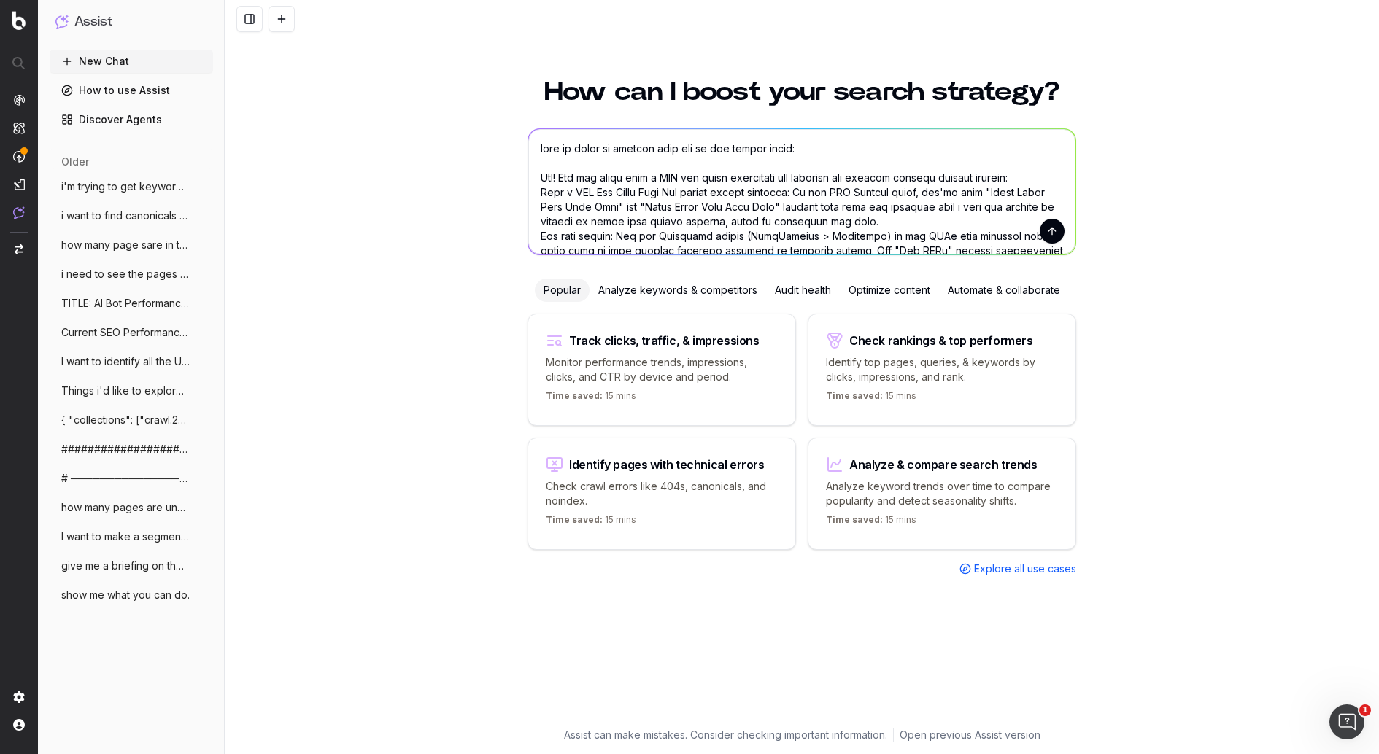
click at [640, 148] on textarea at bounding box center [801, 191] width 547 height 125
type textarea "give me links to access each one of the places or reports below: Yes! You can t…"
click at [1056, 223] on button "submit" at bounding box center [1052, 231] width 25 height 25
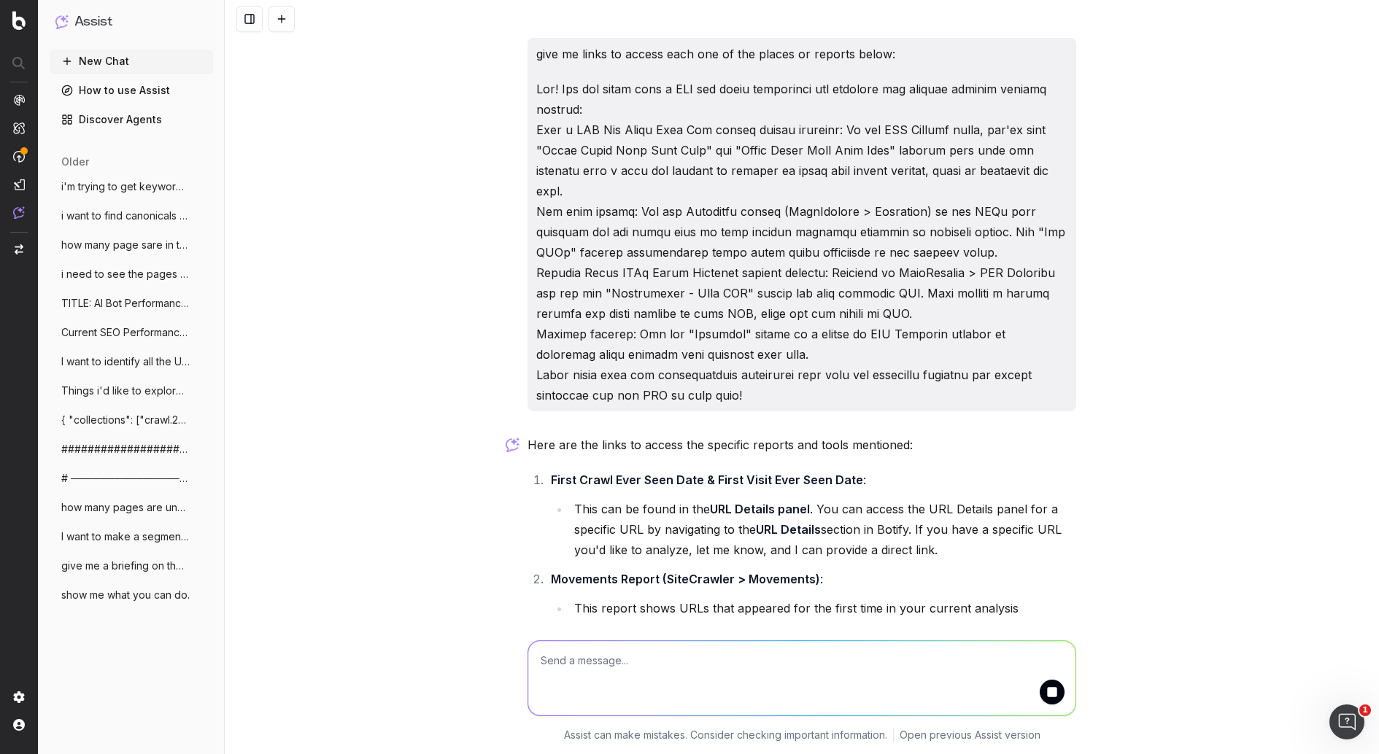
scroll to position [9, 0]
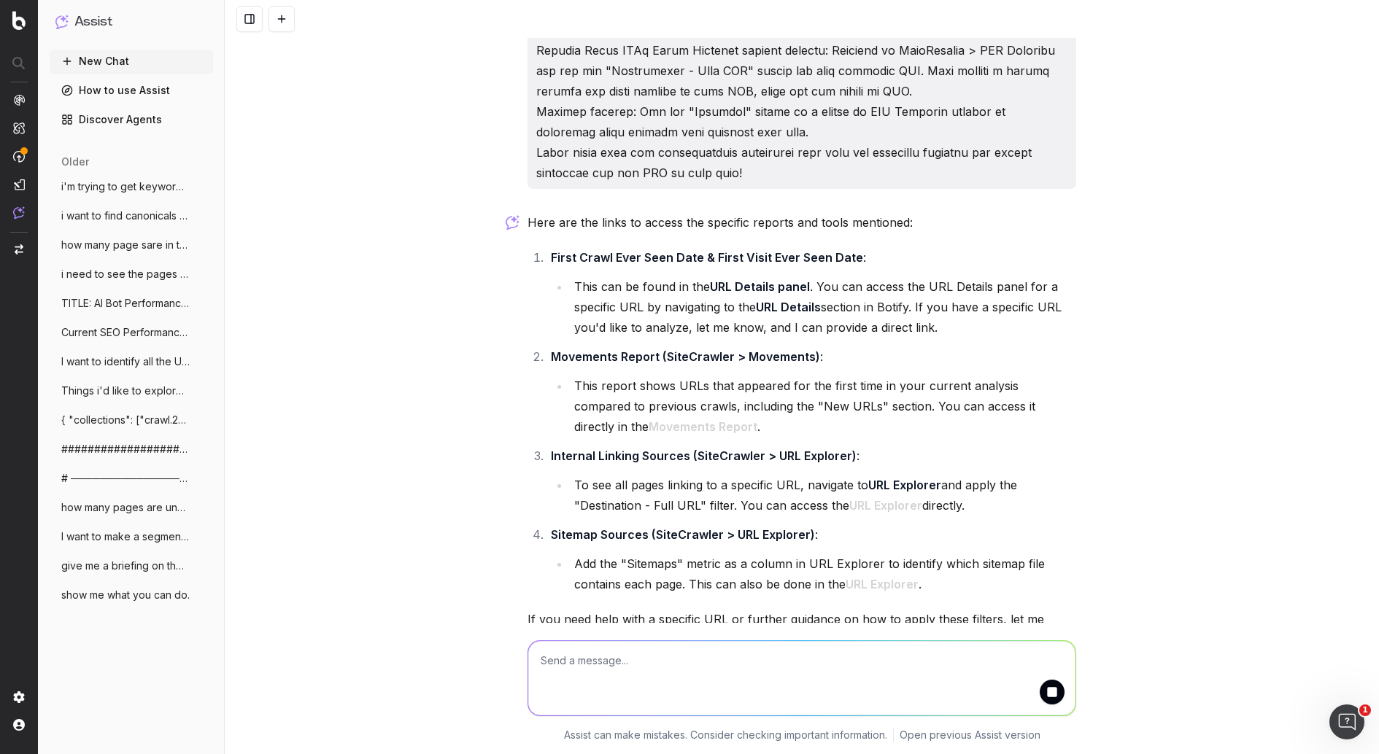
scroll to position [272, 0]
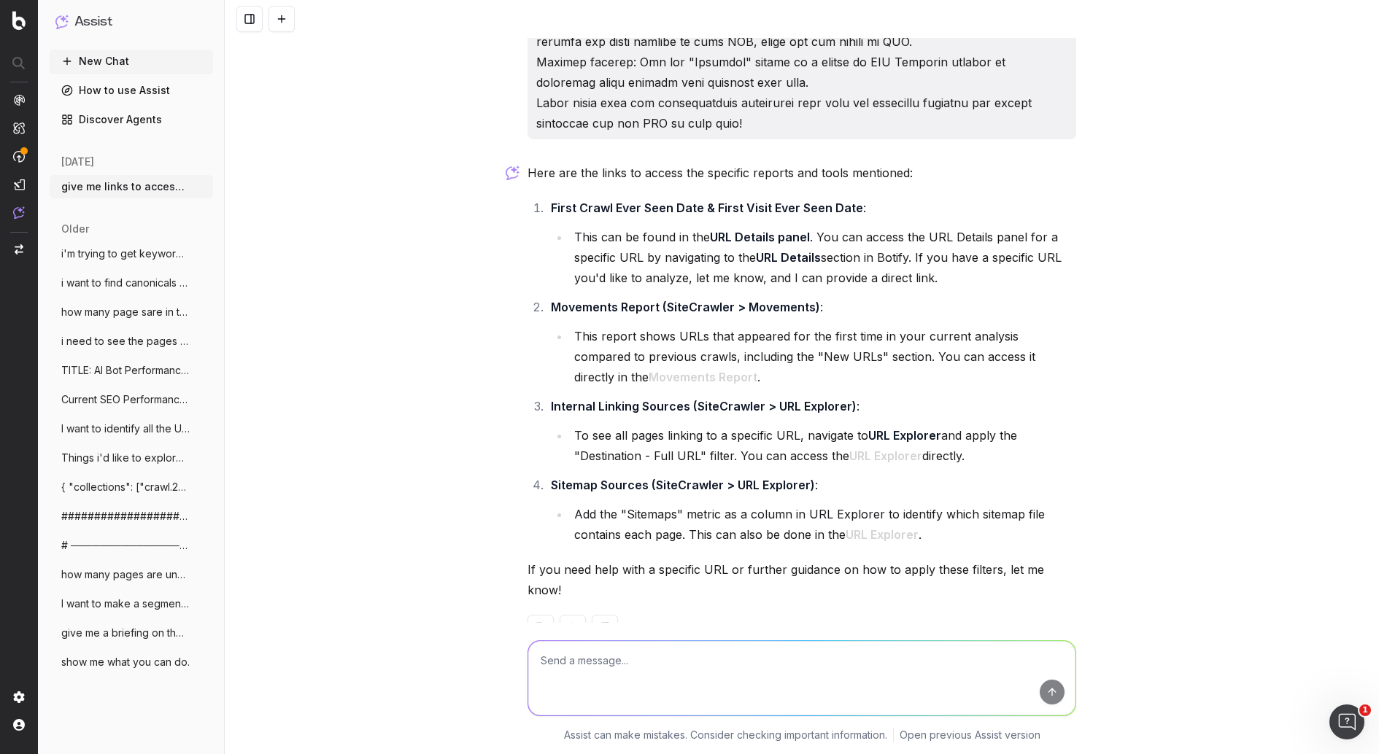
click at [649, 367] on button "Movements Report" at bounding box center [703, 377] width 109 height 20
click at [896, 446] on button "URL Explorer" at bounding box center [885, 456] width 73 height 20
click at [872, 525] on button "URL Explorer" at bounding box center [881, 535] width 73 height 20
click at [578, 670] on textarea at bounding box center [801, 678] width 547 height 74
type textarea "invalid links"
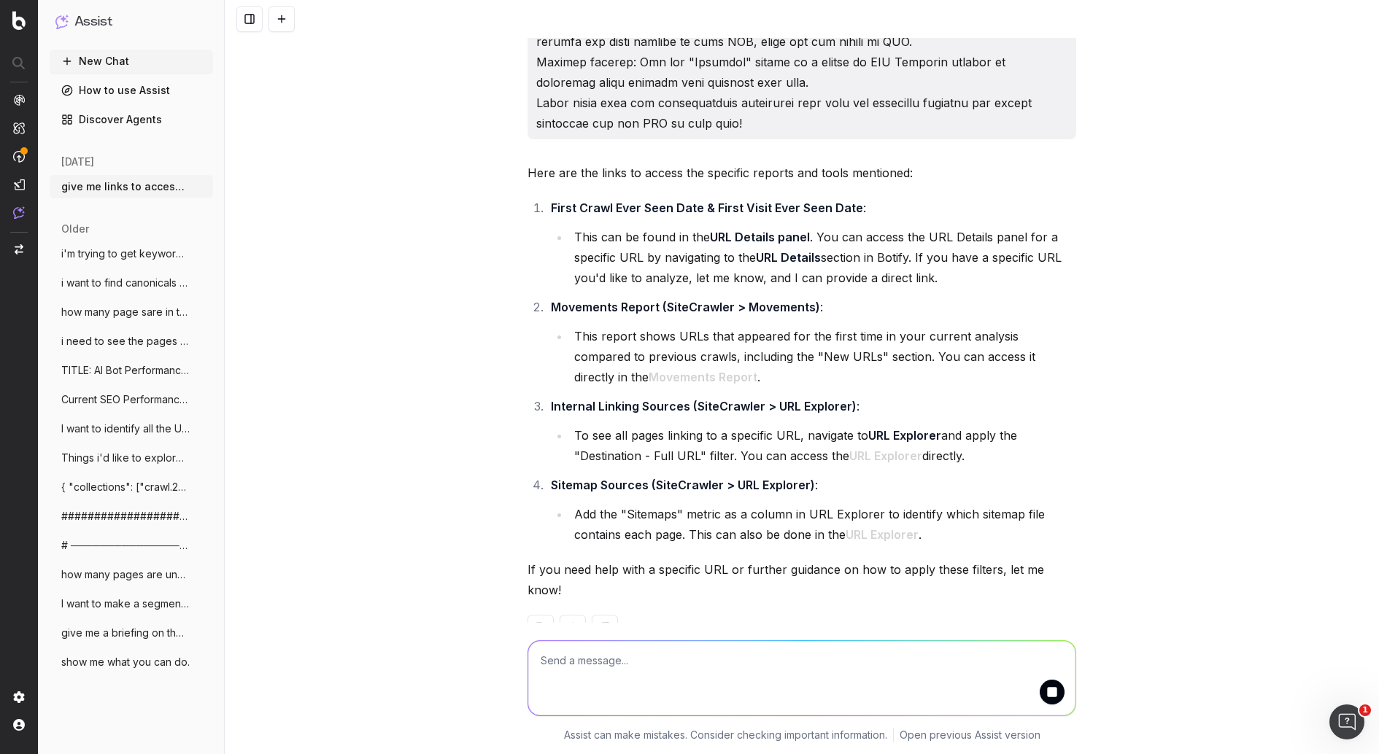
scroll to position [398, 0]
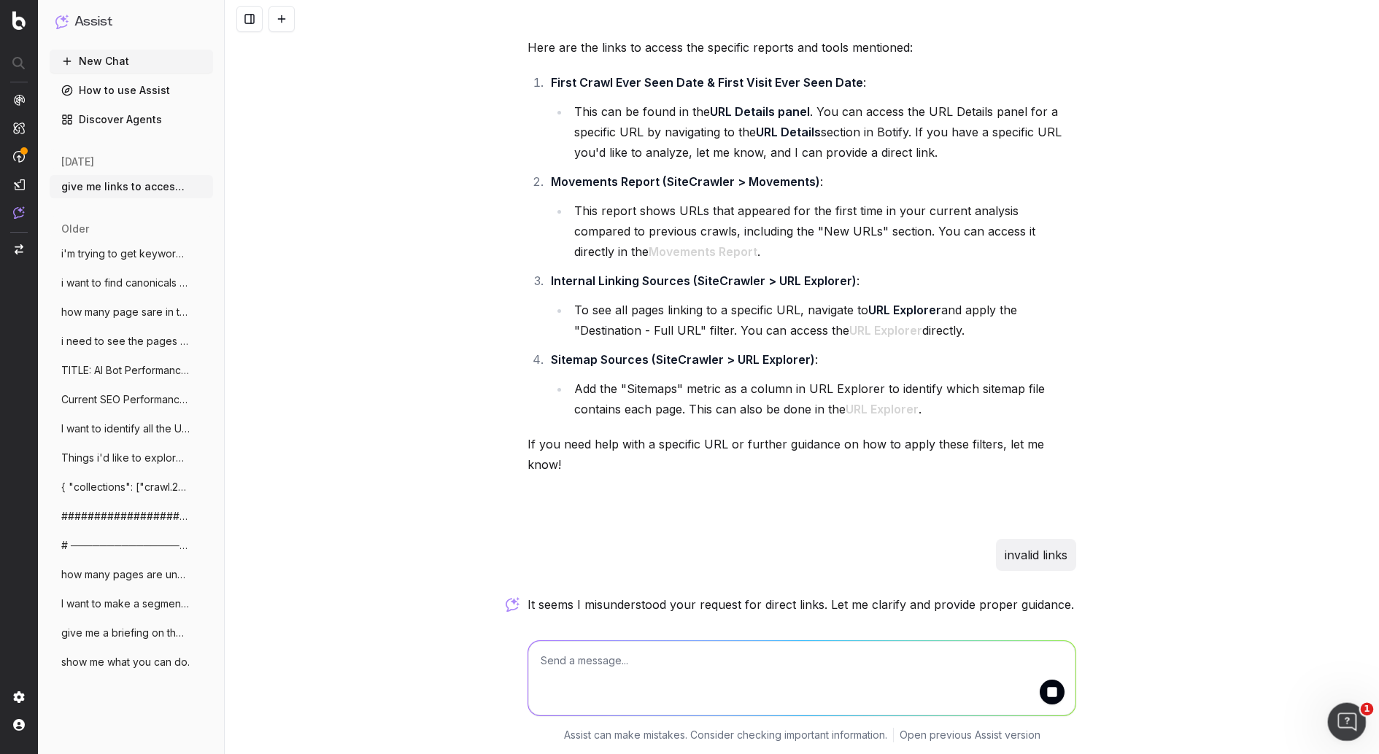
click at [1353, 718] on icon "Open Intercom Messenger" at bounding box center [1345, 720] width 24 height 24
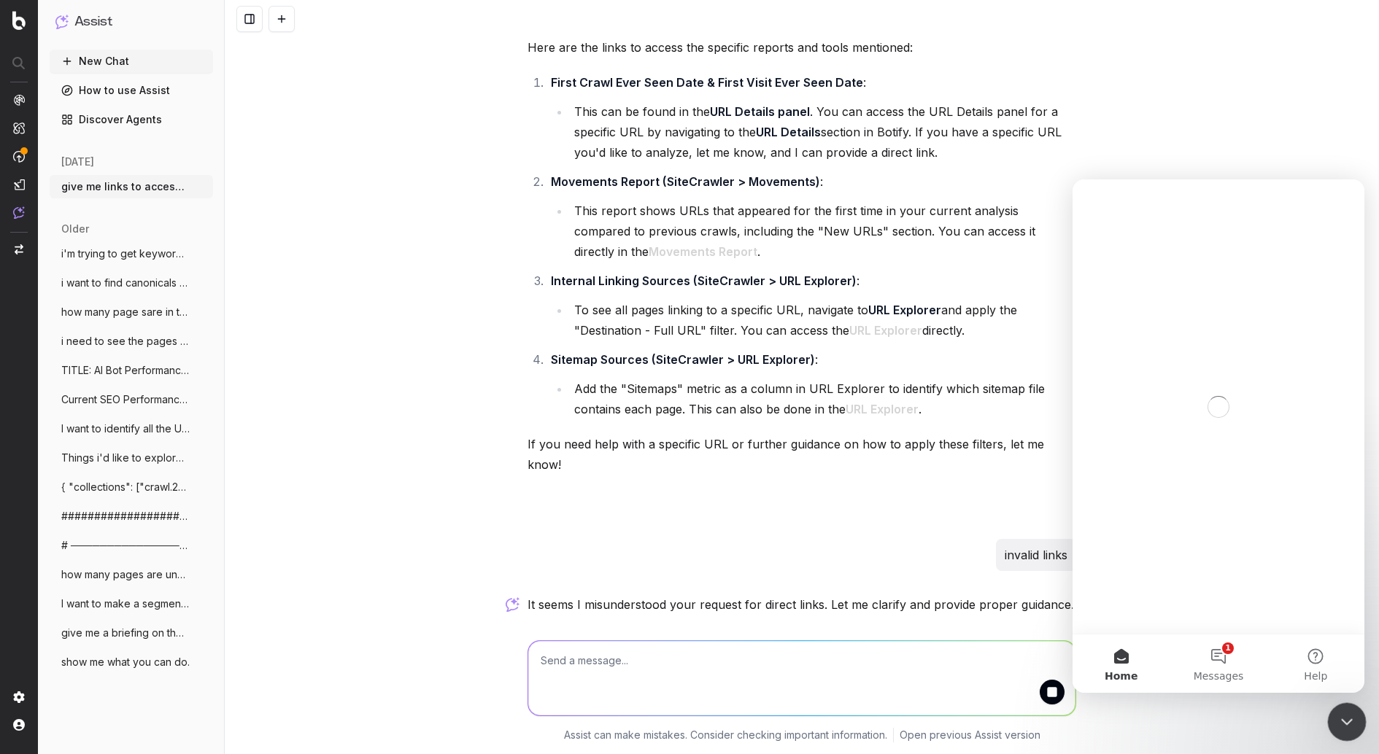
scroll to position [0, 0]
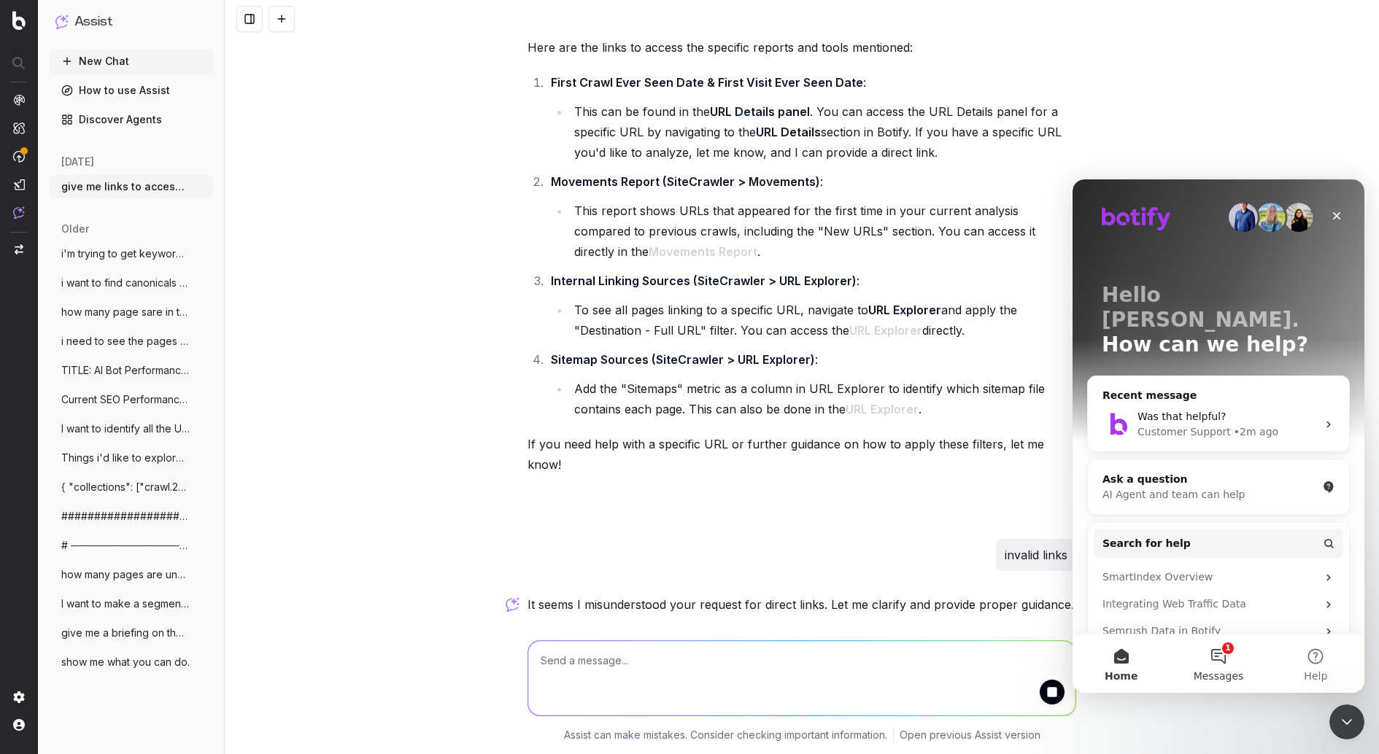
click at [1231, 638] on button "1 Messages" at bounding box center [1217, 664] width 97 height 58
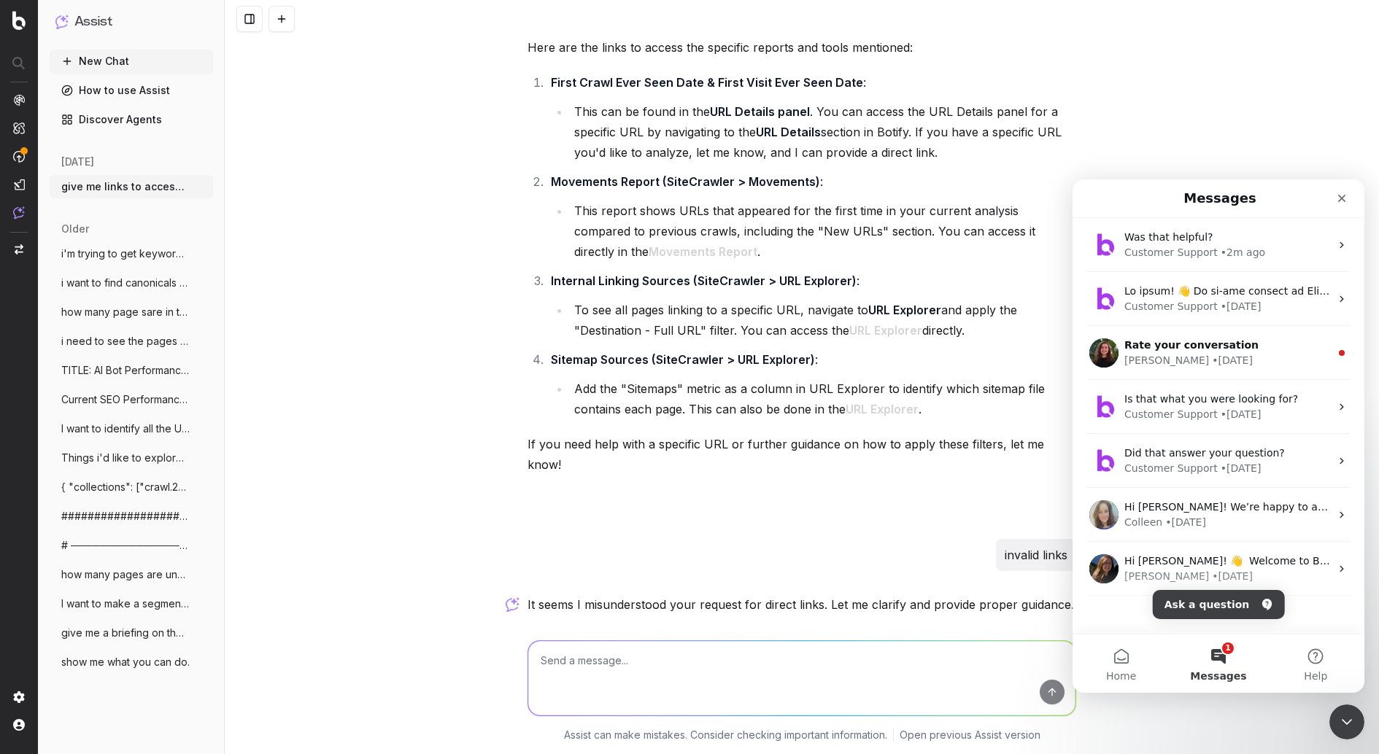
click at [288, 137] on div "give me links to access each one of the places or reports below: Here are the l…" at bounding box center [802, 377] width 1154 height 754
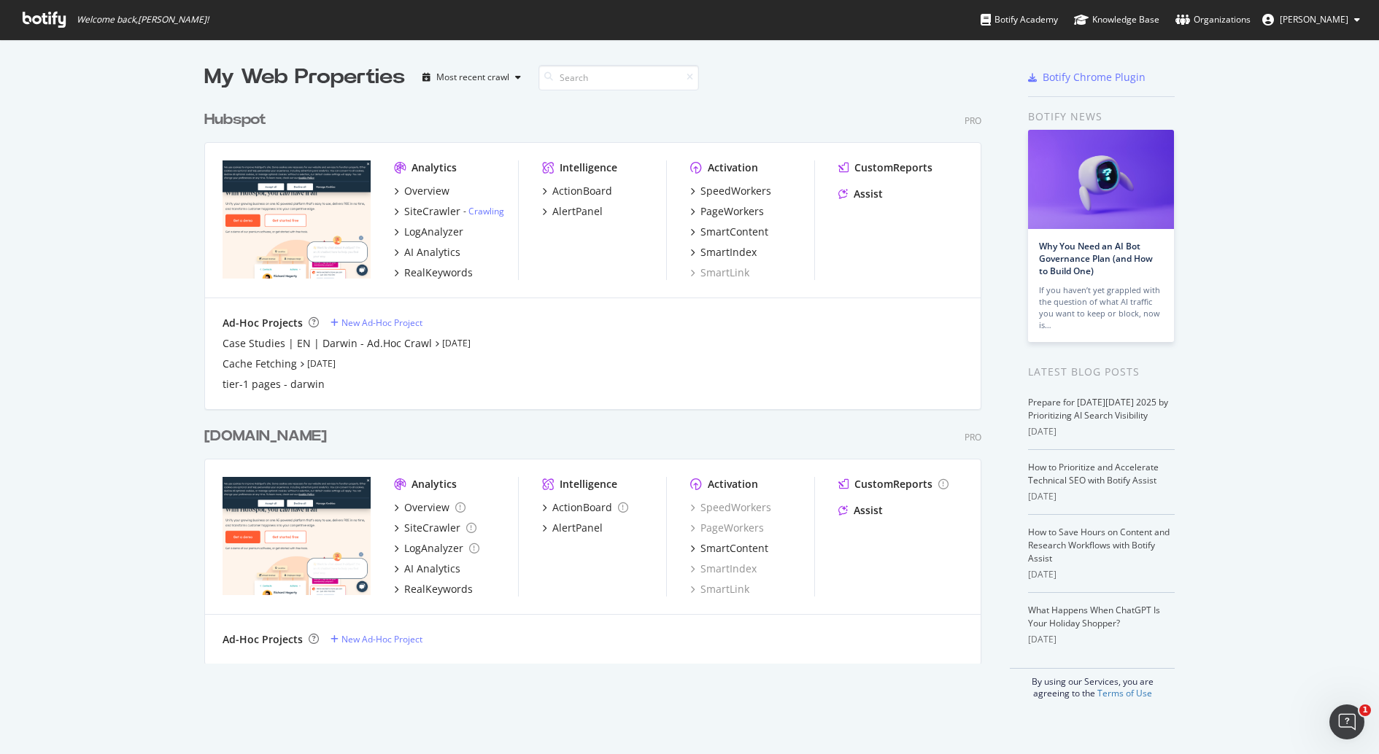
scroll to position [740, 1351]
click at [1054, 268] on link "Why You Need an AI Bot Governance Plan (and How to Build One)" at bounding box center [1096, 258] width 114 height 37
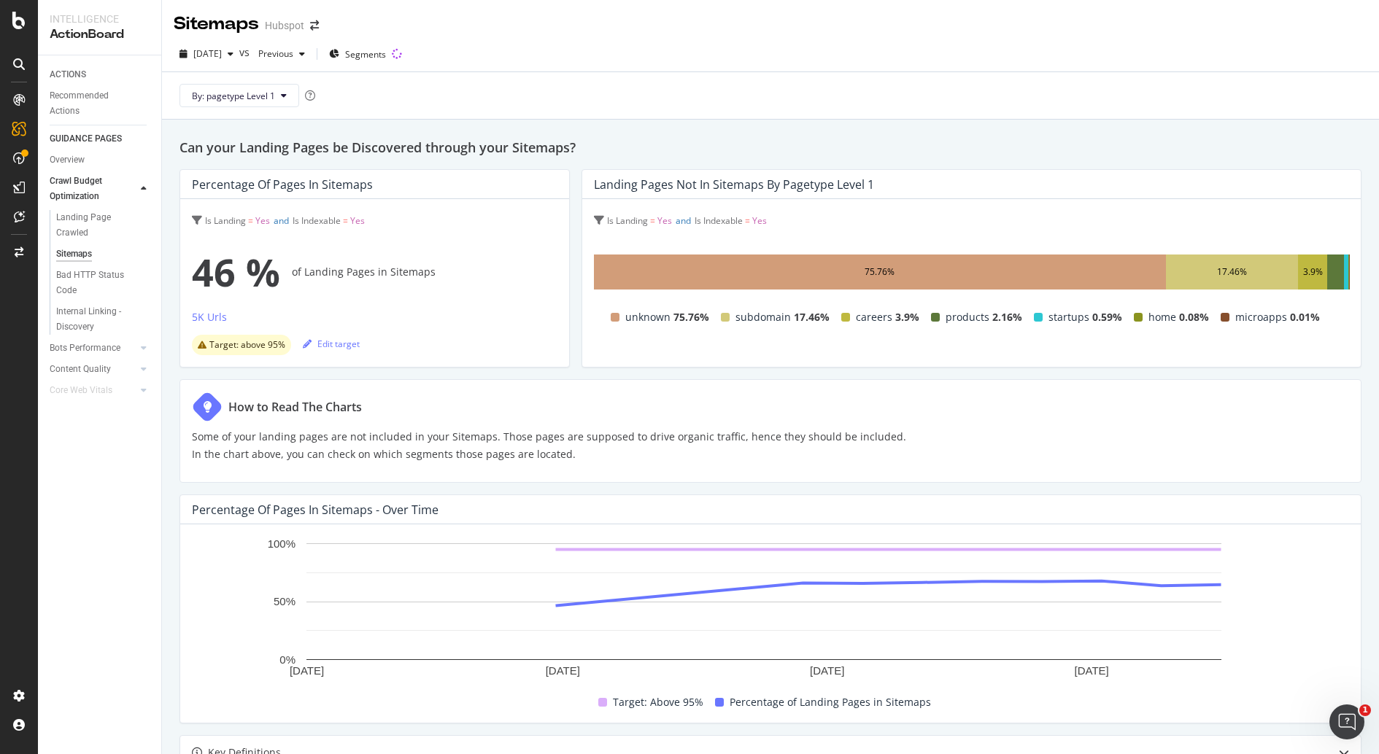
scroll to position [419, 0]
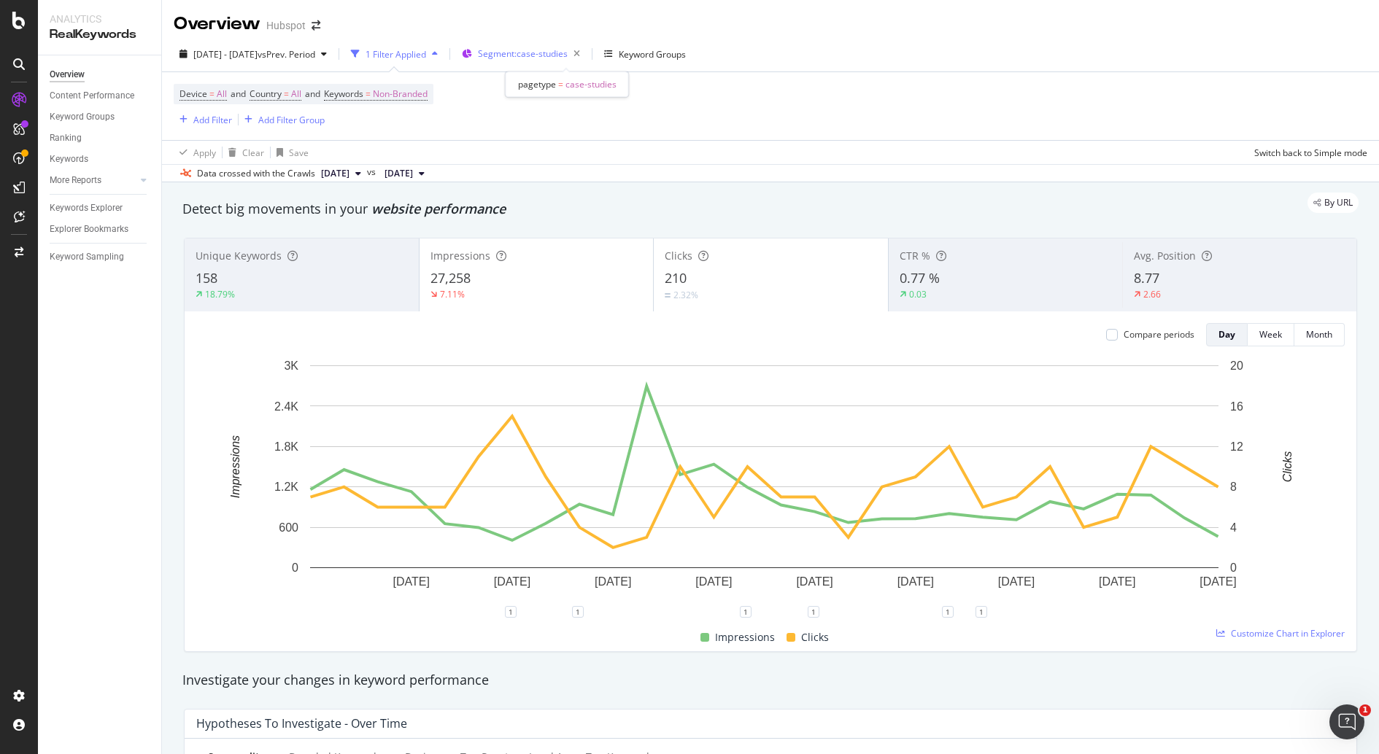
click at [582, 44] on div "Segment: case-studies" at bounding box center [532, 54] width 108 height 20
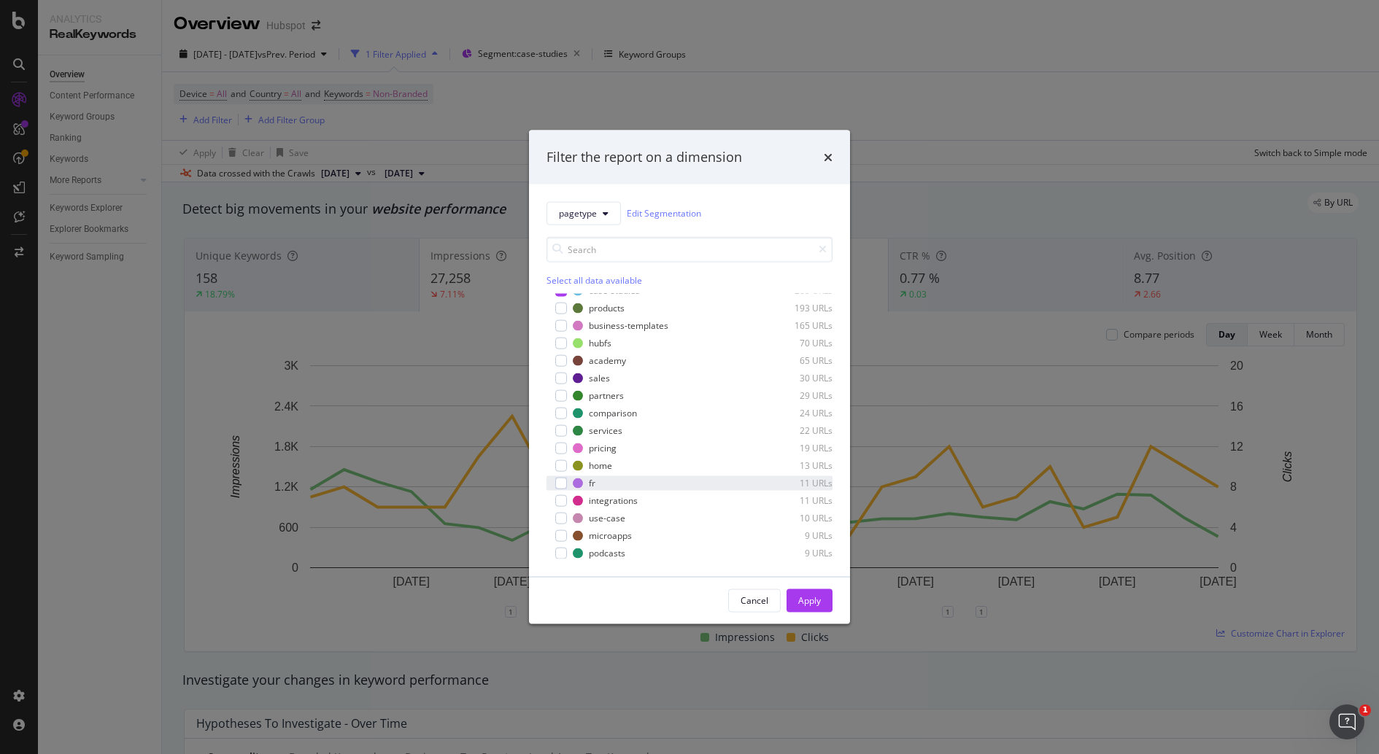
scroll to position [56, 0]
click at [951, 152] on div "Filter the report on a dimension pagetype Edit Segmentation Select all data ava…" at bounding box center [689, 377] width 1379 height 754
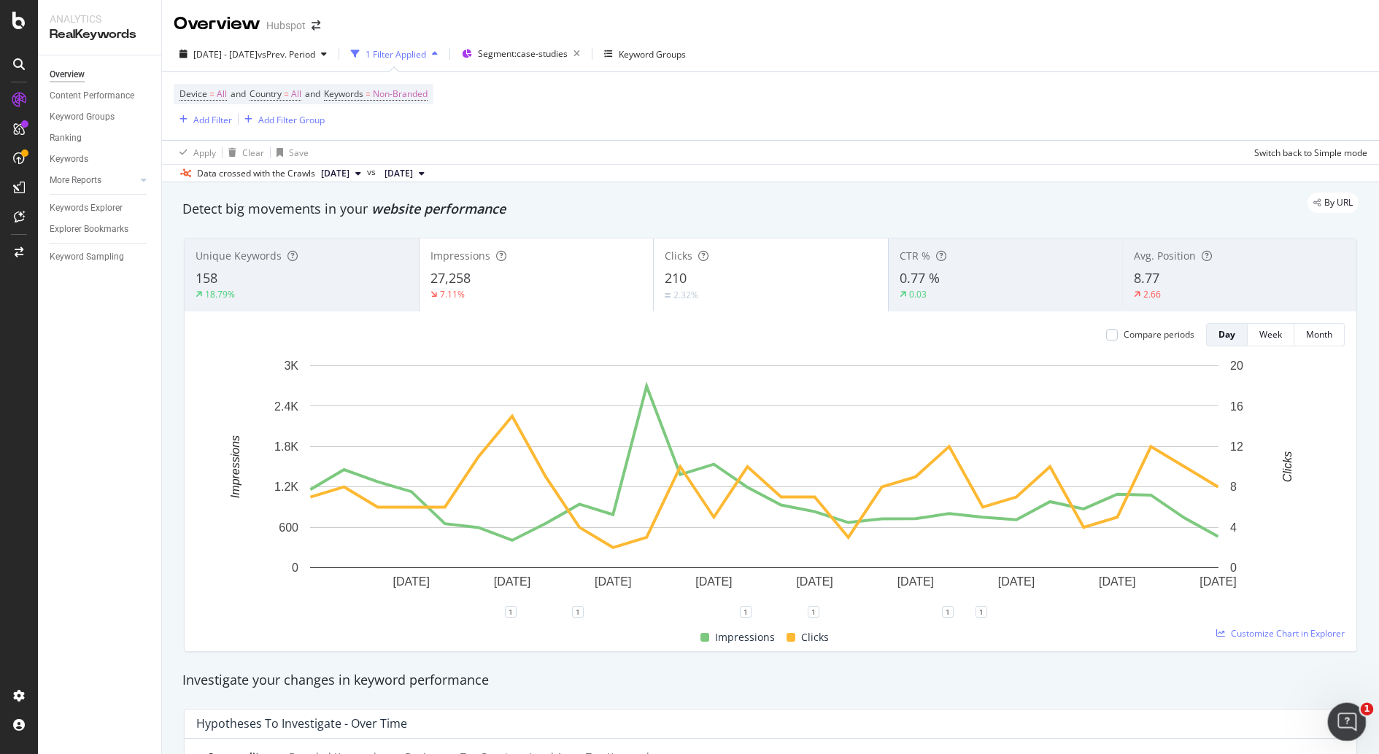
click at [1341, 725] on icon "Open Intercom Messenger" at bounding box center [1345, 720] width 24 height 24
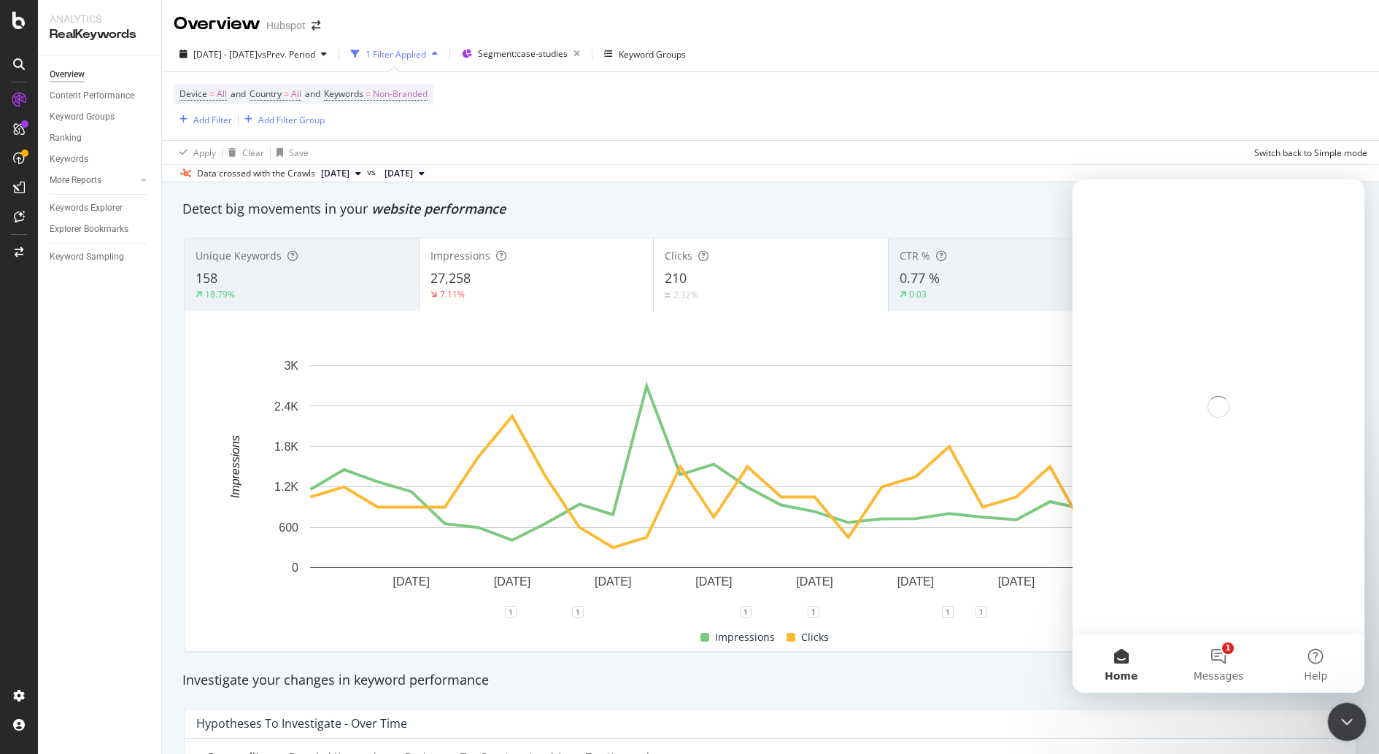
scroll to position [0, 0]
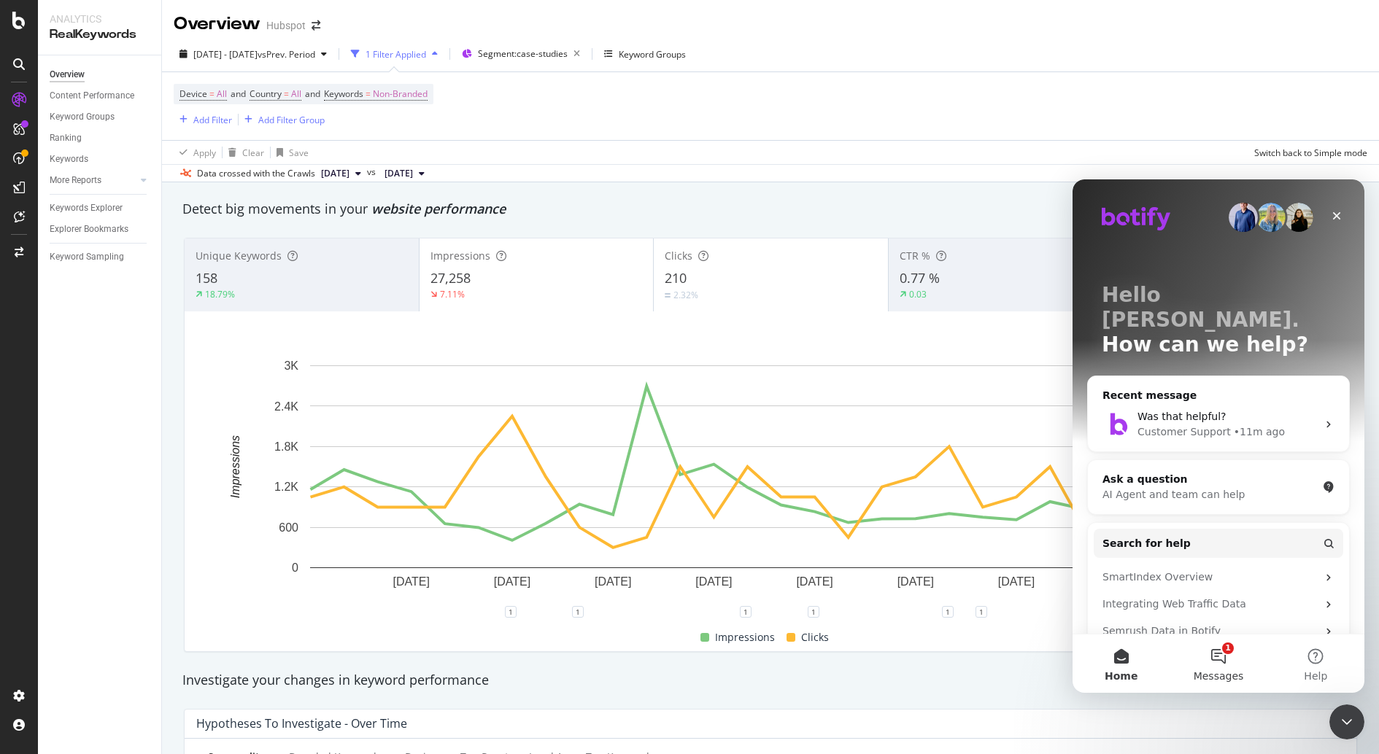
click at [1233, 654] on button "1 Messages" at bounding box center [1217, 664] width 97 height 58
drag, startPoint x: 628, startPoint y: 124, endPoint x: 186, endPoint y: 247, distance: 458.9
click at [628, 124] on div "Device = All and Country = All and Keywords = Non-Branded Add Filter Add Filter…" at bounding box center [770, 106] width 1193 height 68
click at [1353, 719] on icon "Close Intercom Messenger" at bounding box center [1345, 720] width 18 height 18
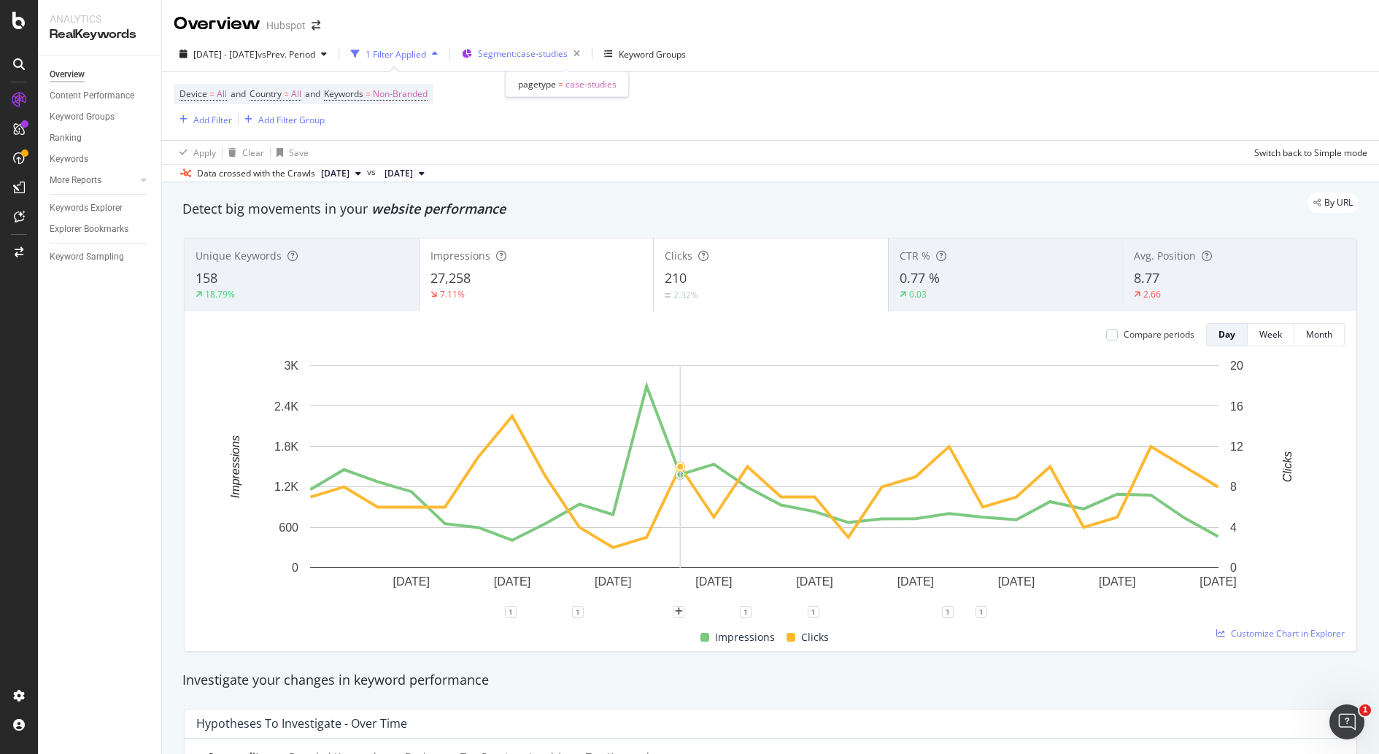
click at [558, 55] on span "Segment: case-studies" at bounding box center [523, 53] width 90 height 12
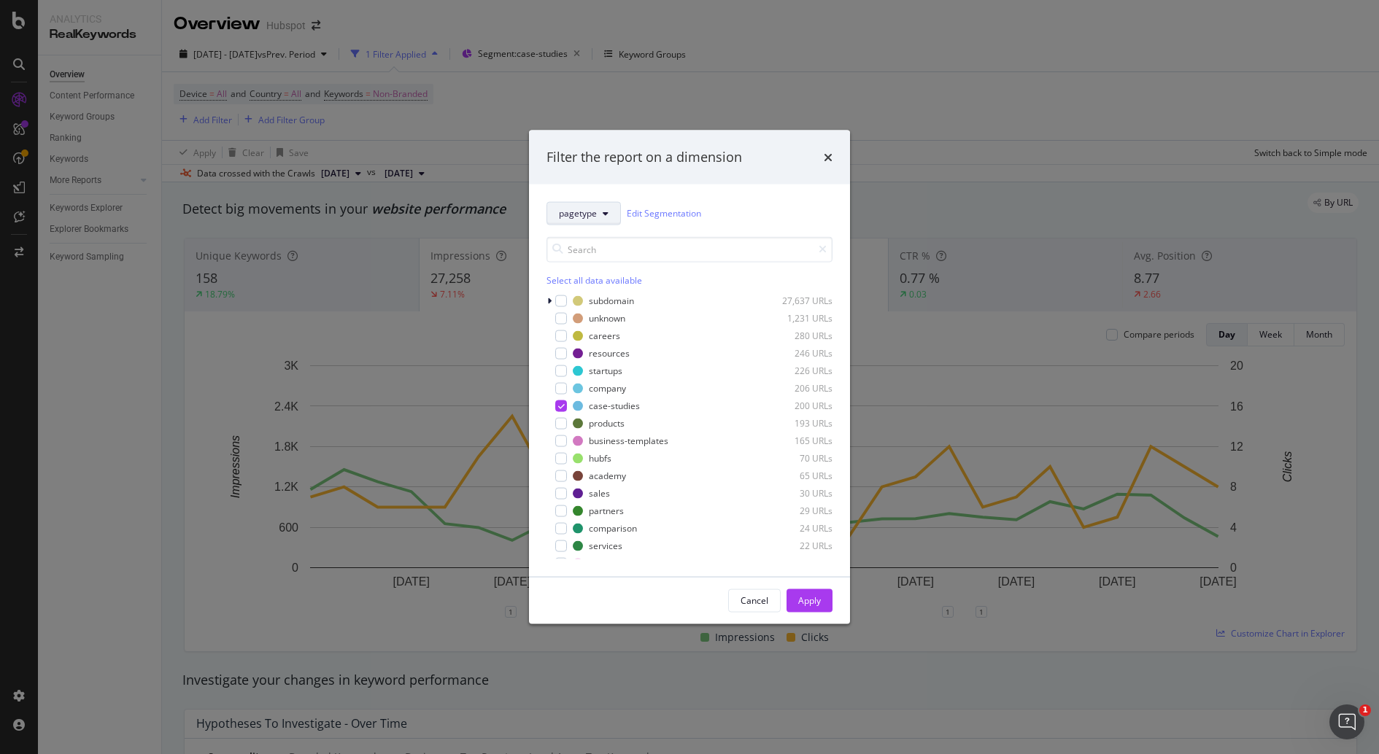
click at [593, 214] on span "pagetype" at bounding box center [578, 213] width 38 height 12
click at [654, 340] on span "sitemaps" at bounding box center [623, 346] width 129 height 13
click at [596, 211] on button "sitemaps" at bounding box center [583, 212] width 74 height 23
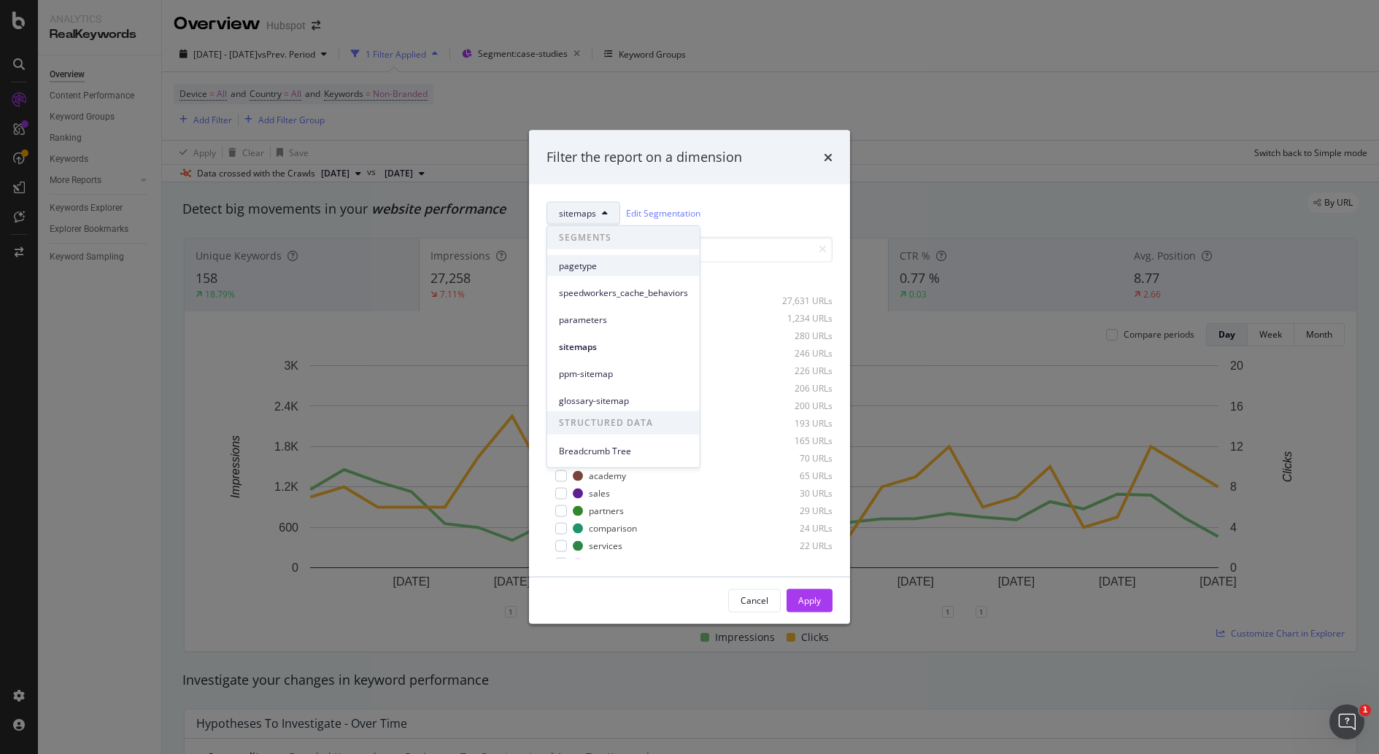
click at [618, 267] on span "pagetype" at bounding box center [623, 265] width 129 height 13
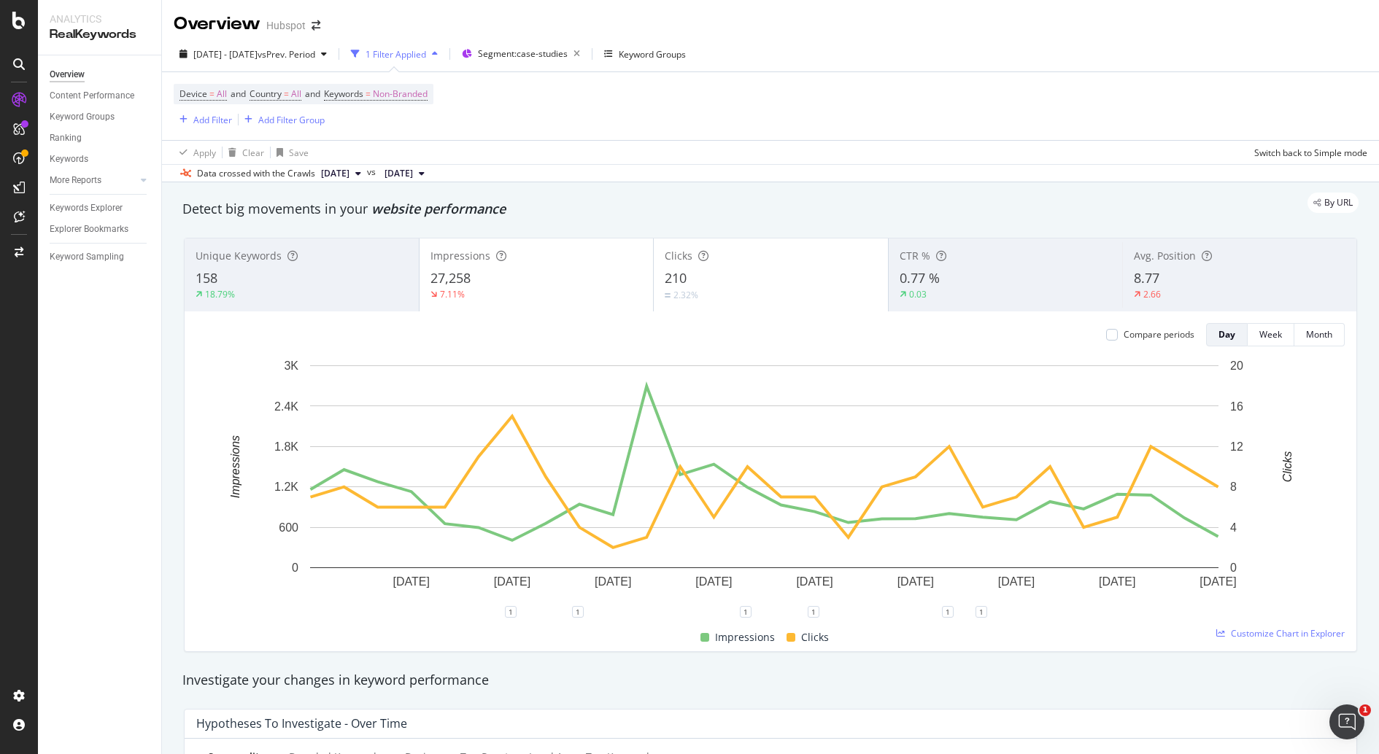
click at [252, 276] on div "158" at bounding box center [302, 278] width 212 height 19
